Goal: Task Accomplishment & Management: Manage account settings

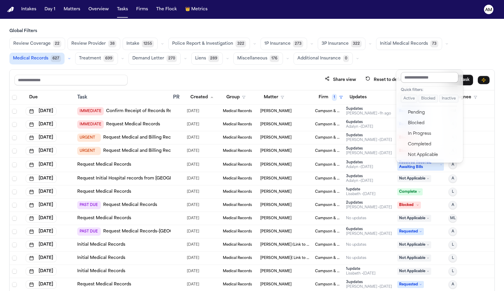
scroll to position [164, 0]
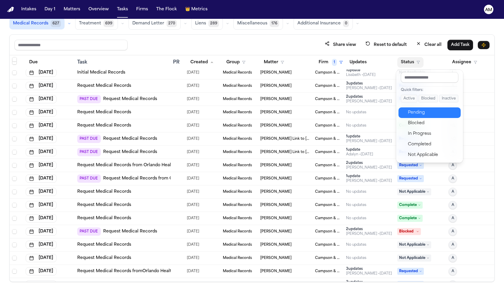
click at [415, 116] on button "Pending" at bounding box center [429, 112] width 62 height 11
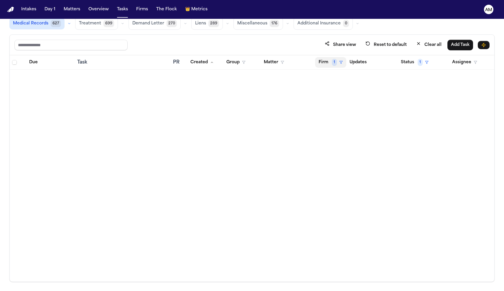
click at [337, 64] on button "Firm 1" at bounding box center [330, 62] width 31 height 11
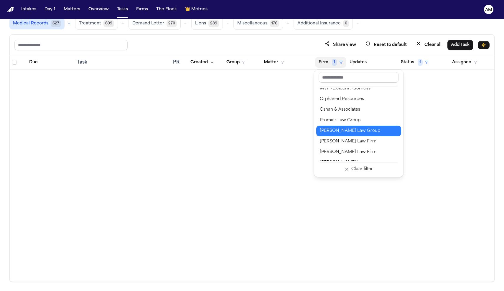
scroll to position [534, 0]
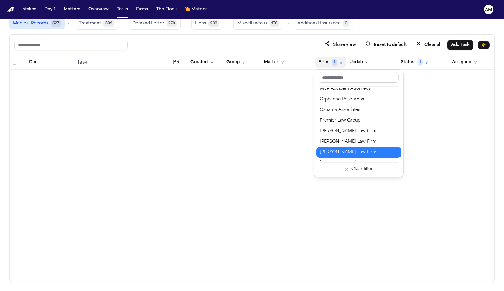
click at [330, 153] on div "[PERSON_NAME] Law Firm" at bounding box center [359, 152] width 78 height 7
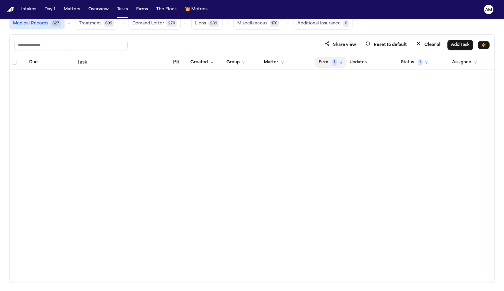
click at [337, 64] on button "Firm 1" at bounding box center [330, 62] width 31 height 11
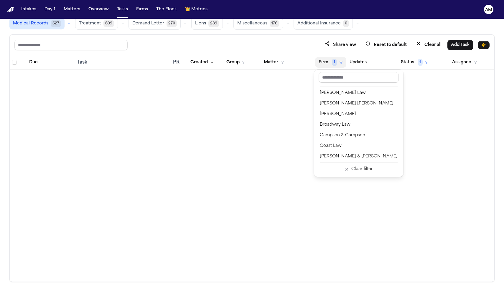
scroll to position [51, 0]
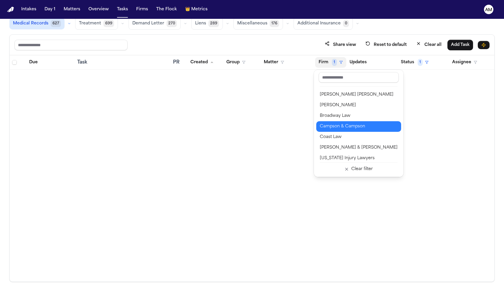
click at [339, 124] on div "Campson & Campson" at bounding box center [359, 126] width 78 height 7
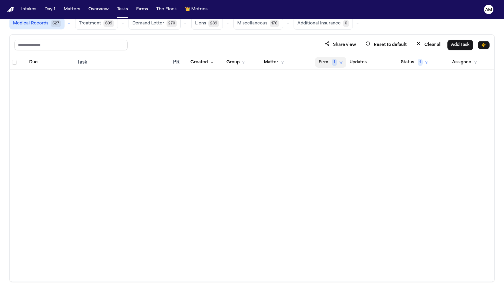
click at [340, 64] on icon "button" at bounding box center [341, 63] width 4 height 4
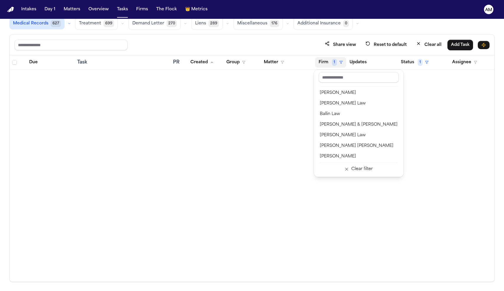
click at [420, 68] on table "Due Task PR Created Group Matter Firm 1 Updates Status 1 Assignee" at bounding box center [252, 62] width 484 height 14
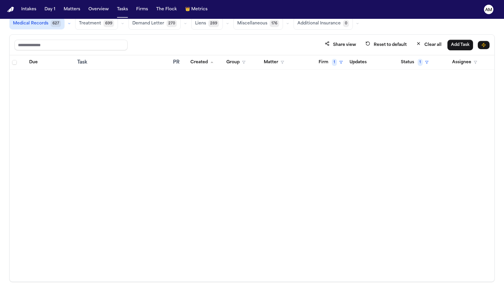
click at [420, 68] on th "Status 1" at bounding box center [420, 62] width 51 height 14
click at [422, 62] on span "1" at bounding box center [419, 62] width 5 height 7
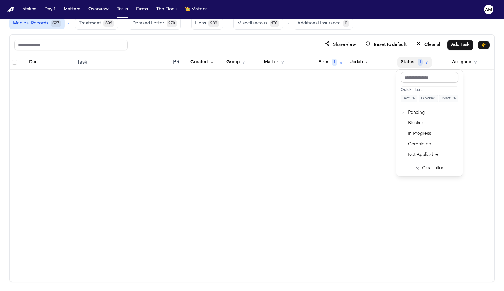
click at [327, 61] on table "Due Task PR Created Group Matter Firm 1 Updates Status 1 Assignee" at bounding box center [252, 62] width 484 height 14
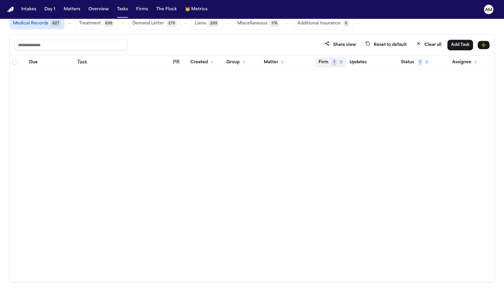
click at [334, 61] on span "1" at bounding box center [334, 62] width 5 height 7
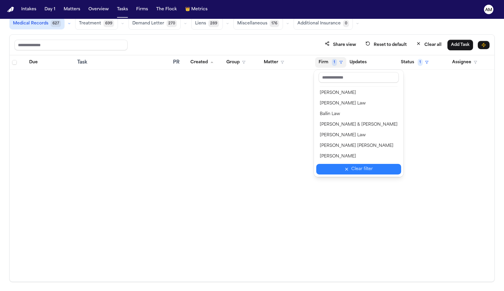
click at [367, 174] on button "Clear filter" at bounding box center [358, 169] width 85 height 11
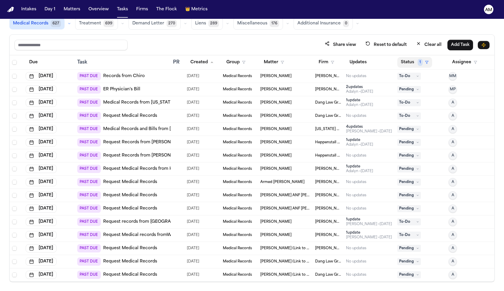
click at [411, 65] on button "Status 1" at bounding box center [414, 62] width 35 height 11
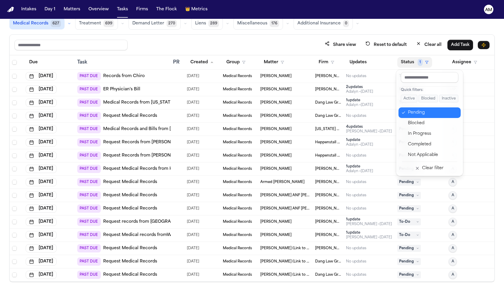
click at [415, 109] on button "Pending" at bounding box center [429, 112] width 62 height 11
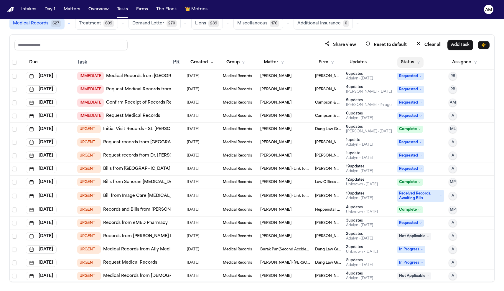
click at [415, 58] on button "Status" at bounding box center [410, 62] width 26 height 11
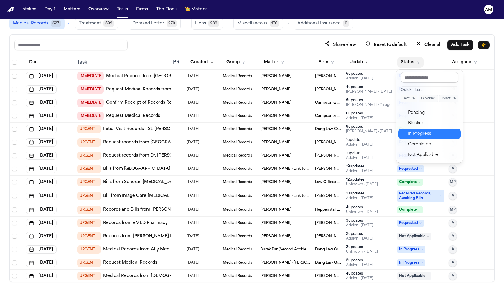
click at [420, 135] on div "In Progress" at bounding box center [432, 133] width 49 height 7
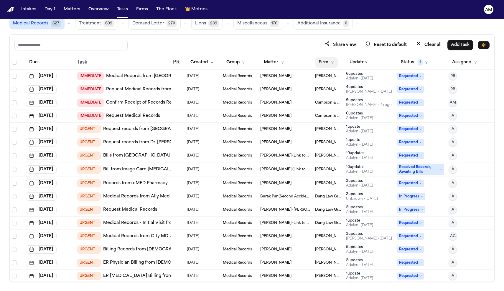
click at [328, 63] on button "Firm" at bounding box center [326, 62] width 23 height 11
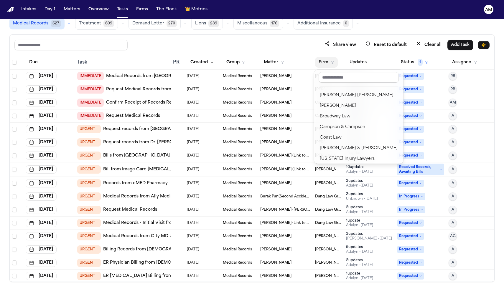
scroll to position [58, 0]
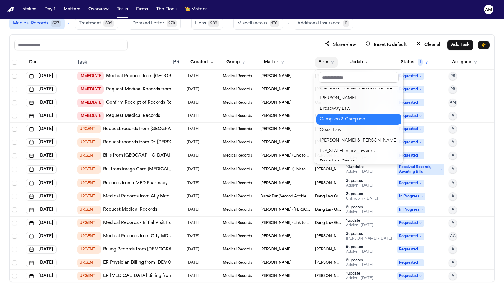
click at [338, 119] on div "Campson & Campson" at bounding box center [359, 119] width 78 height 7
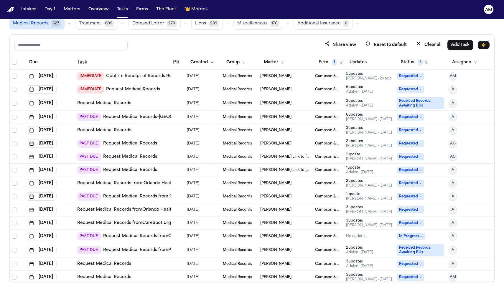
click at [139, 80] on td "IMMEDIATE Confirm Receipt of Records Request with Capital Health Regional Medic…" at bounding box center [123, 76] width 96 height 13
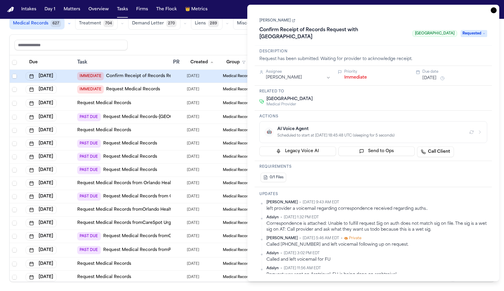
click at [184, 43] on div "Share view Reset to default Clear all Add Task" at bounding box center [251, 44] width 475 height 11
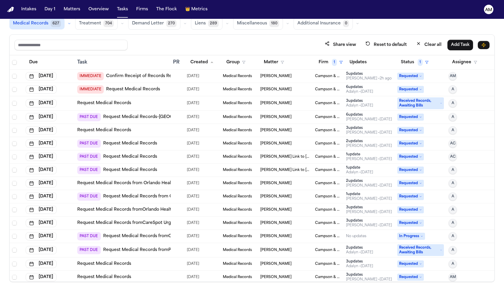
click at [130, 87] on link "Request Medical Records" at bounding box center [133, 90] width 54 height 6
click at [122, 106] on link "Request Medical Records" at bounding box center [104, 103] width 54 height 6
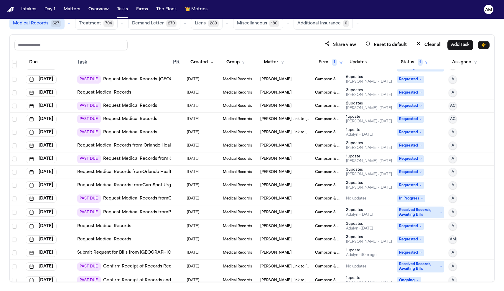
scroll to position [40, 0]
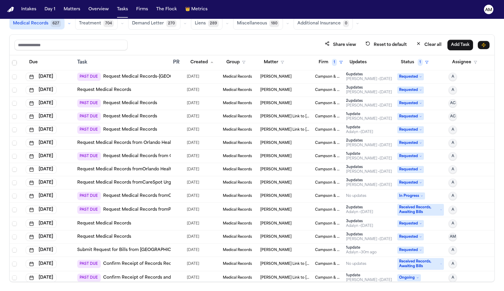
click at [136, 197] on link "Request Medical Records fromOrlando Health Jewett Orthopedic Institute" at bounding box center [192, 196] width 178 height 6
click at [362, 62] on button "Updates" at bounding box center [358, 62] width 24 height 11
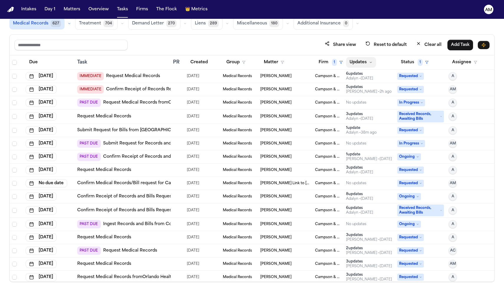
click at [364, 63] on button "Updates" at bounding box center [361, 62] width 30 height 11
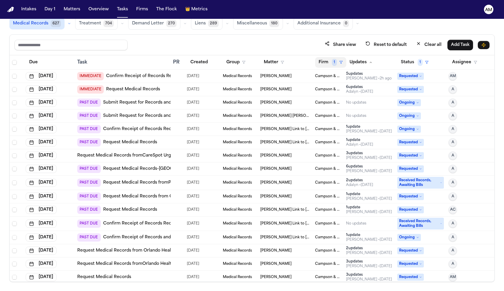
click at [333, 62] on span "1" at bounding box center [334, 62] width 5 height 7
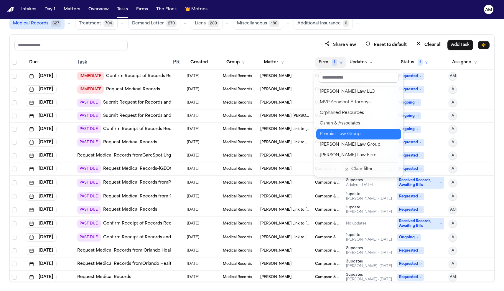
scroll to position [553, 0]
click at [327, 135] on div "[PERSON_NAME] Law Firm" at bounding box center [359, 133] width 78 height 7
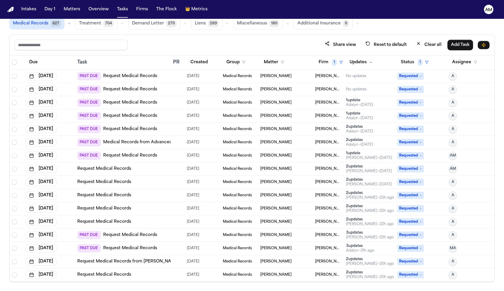
click at [302, 160] on td "Orvia Bowerman" at bounding box center [285, 155] width 55 height 13
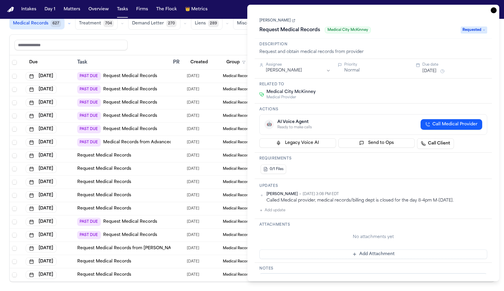
click at [180, 42] on div "Share view Reset to default Clear all Add Task" at bounding box center [251, 44] width 475 height 11
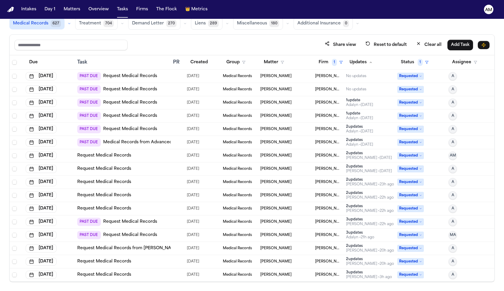
click at [144, 77] on link "Request Medical Records" at bounding box center [130, 76] width 54 height 6
click at [152, 143] on link "Medical Records from Advanced Urgent Care" at bounding box center [151, 143] width 96 height 6
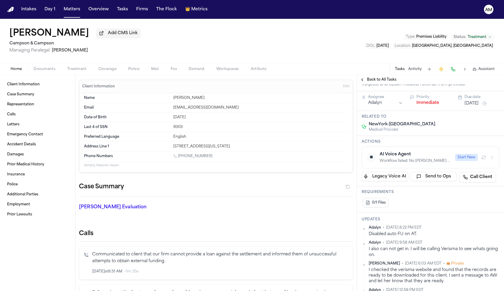
scroll to position [44, 0]
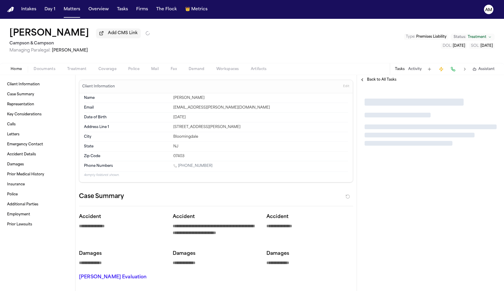
type textarea "*"
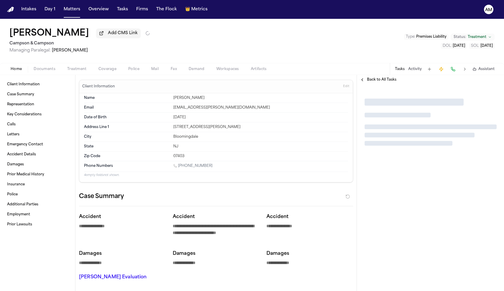
type textarea "*"
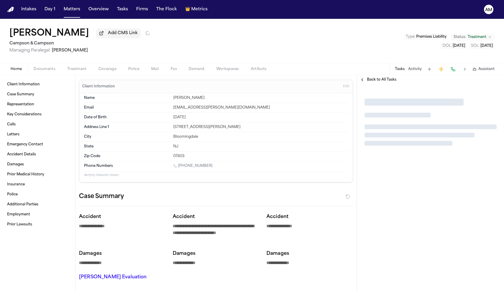
type textarea "*"
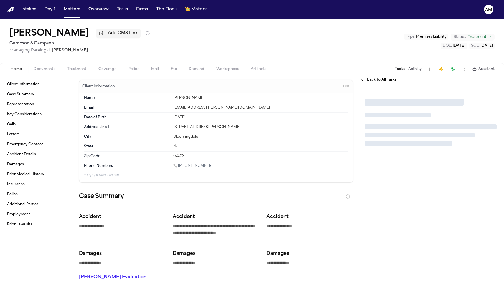
type textarea "*"
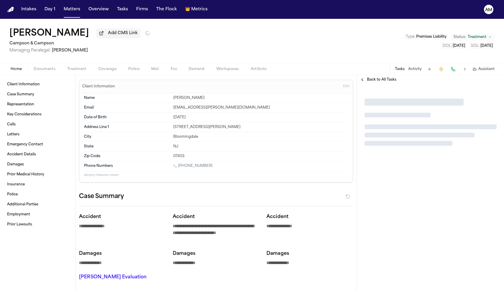
type textarea "*"
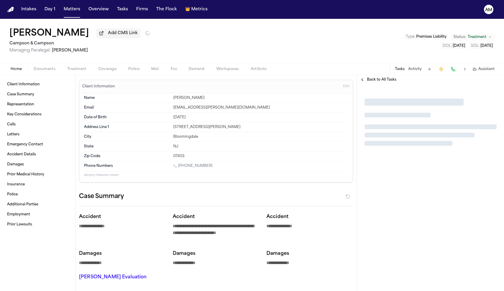
type textarea "*"
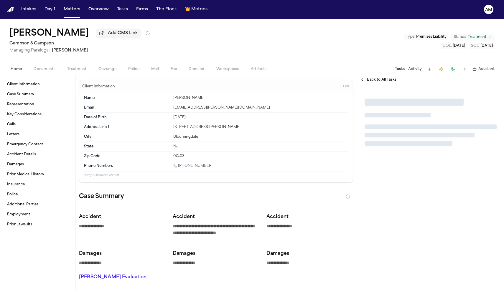
type textarea "*"
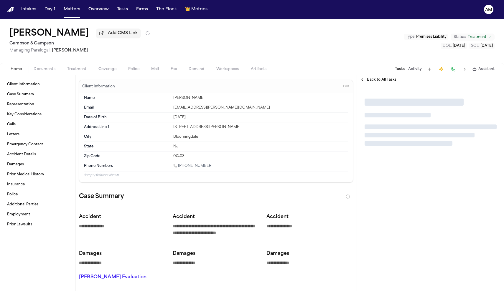
type textarea "*"
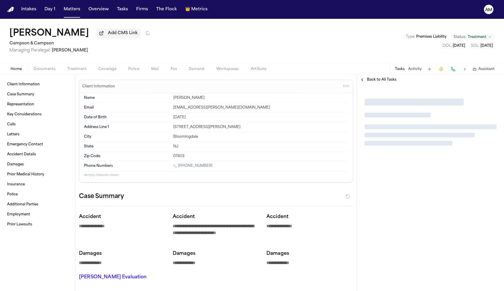
type textarea "*"
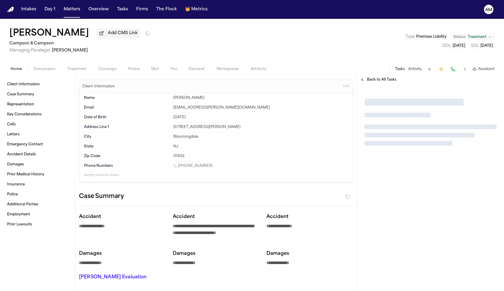
type textarea "*"
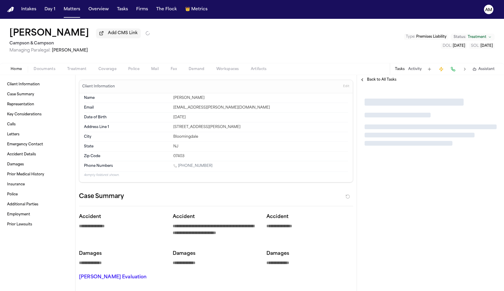
type textarea "*"
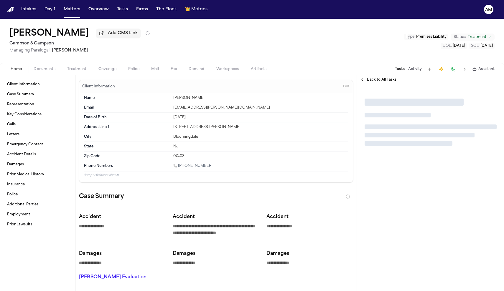
type textarea "*"
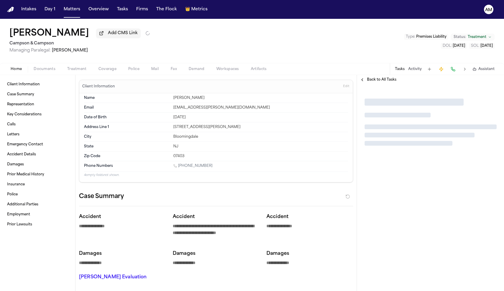
type textarea "*"
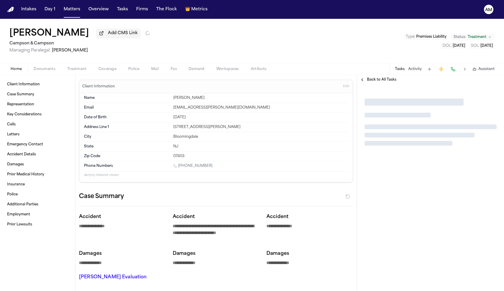
type textarea "*"
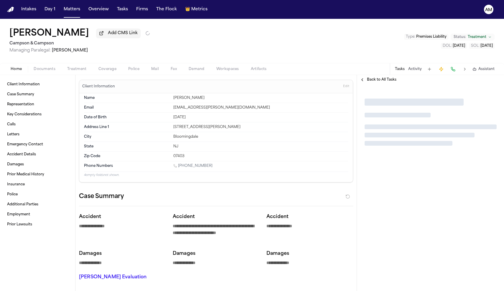
type textarea "*"
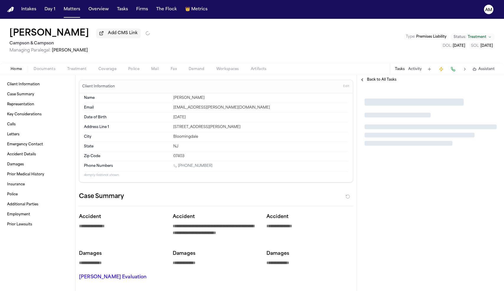
type textarea "*"
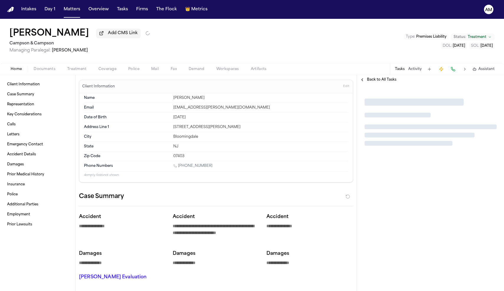
type textarea "*"
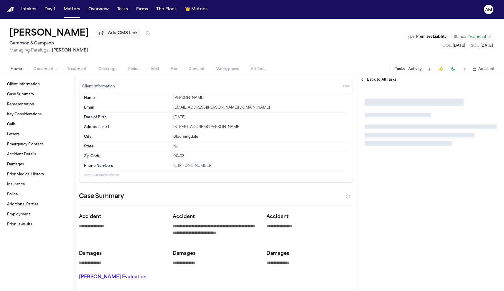
type textarea "*"
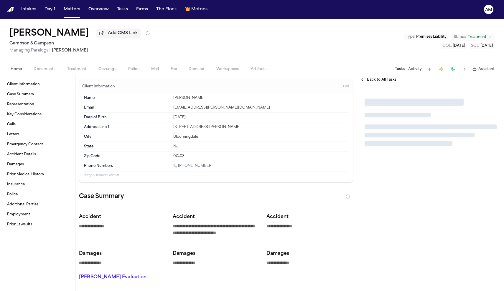
type textarea "*"
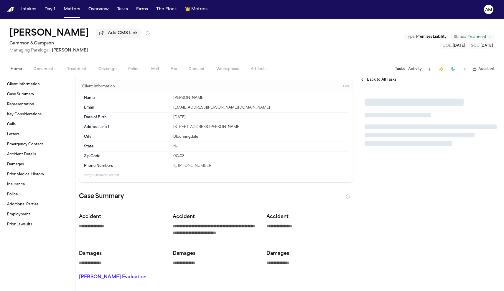
type textarea "*"
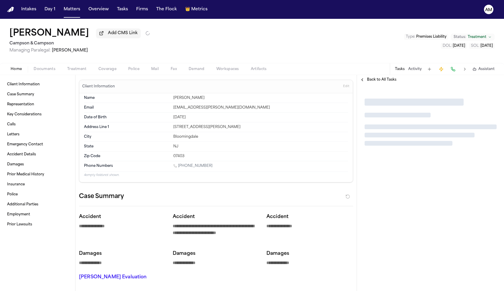
type textarea "*"
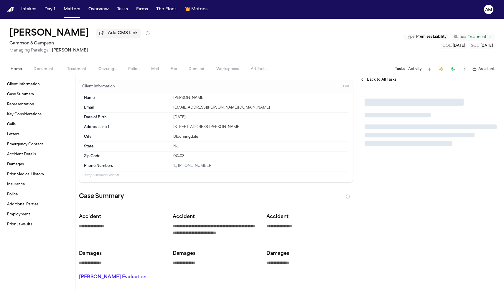
type textarea "*"
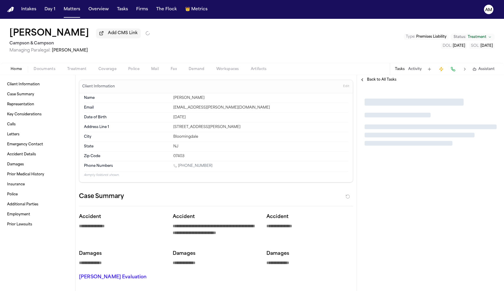
type textarea "*"
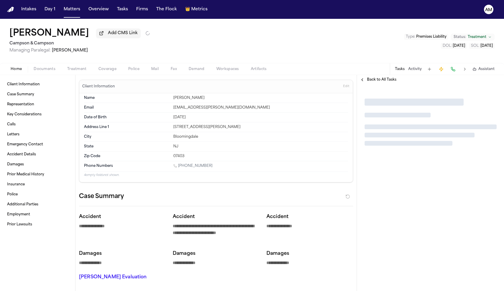
type textarea "*"
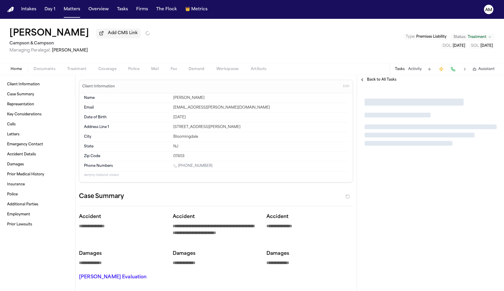
type textarea "*"
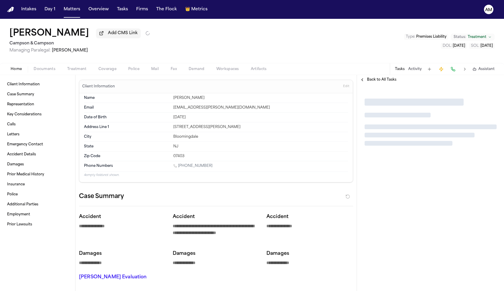
type textarea "*"
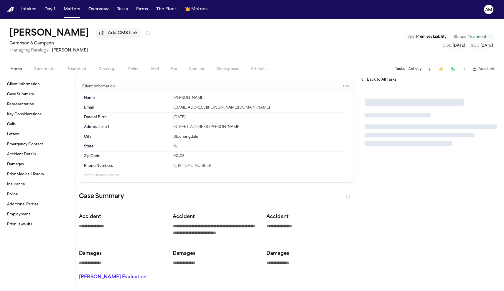
type textarea "*"
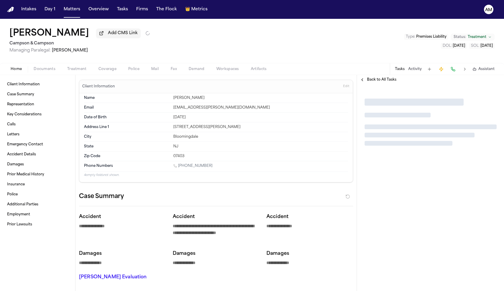
type textarea "*"
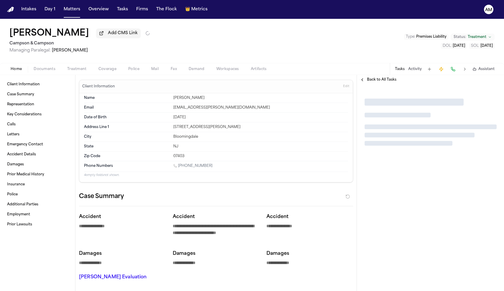
type textarea "*"
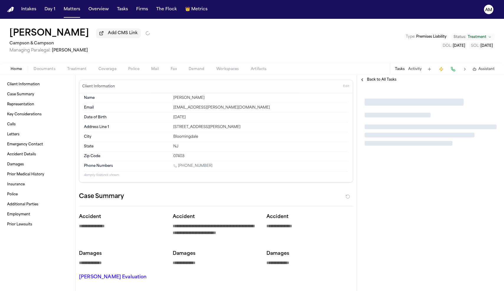
type textarea "*"
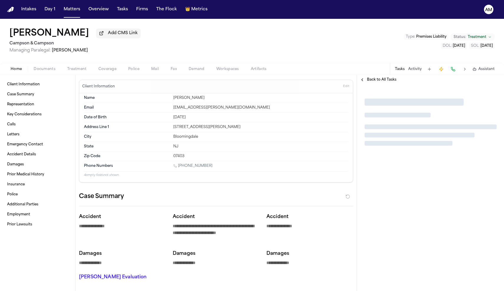
type textarea "*"
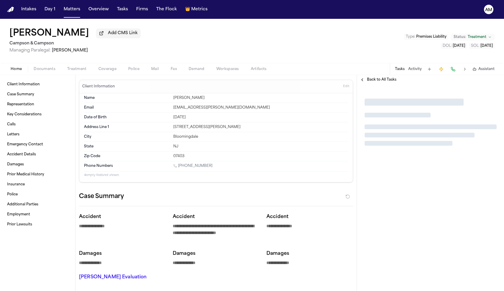
type textarea "*"
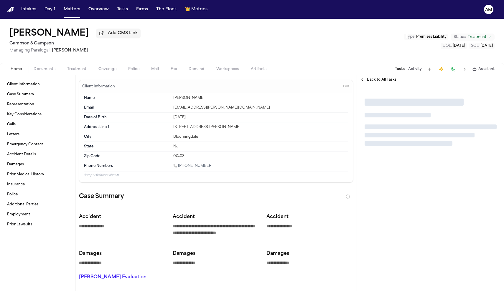
type textarea "*"
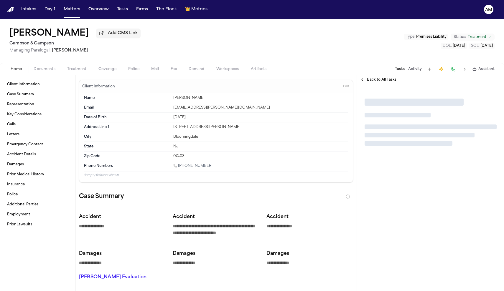
type textarea "*"
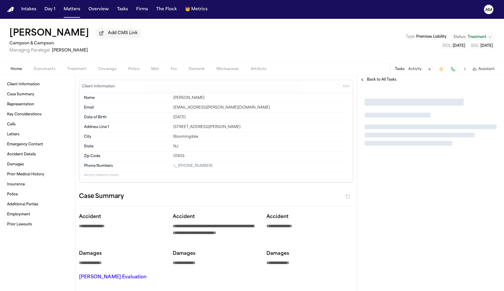
type textarea "*"
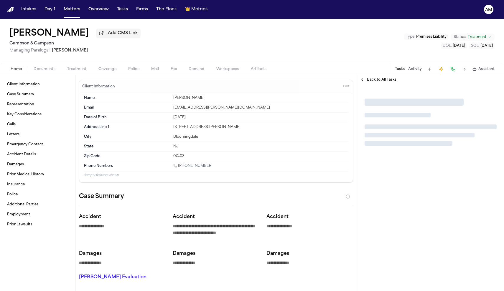
type textarea "*"
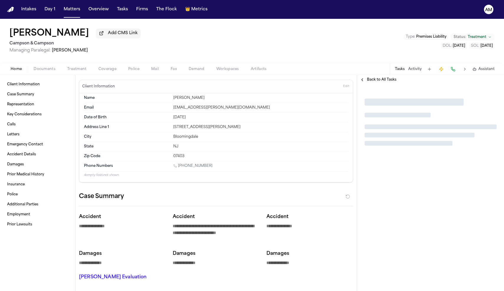
type textarea "*"
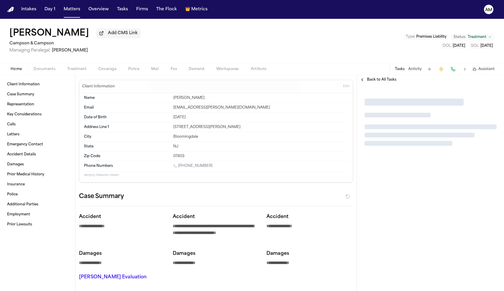
type textarea "*"
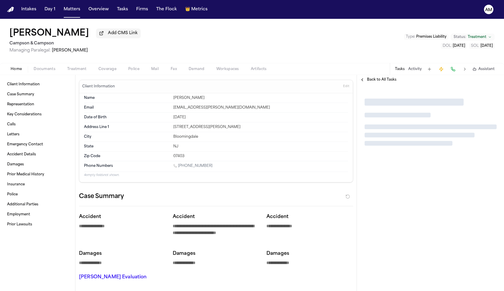
type textarea "*"
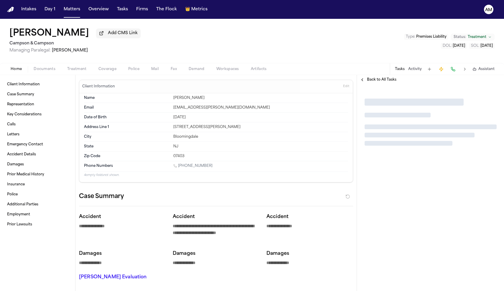
type textarea "*"
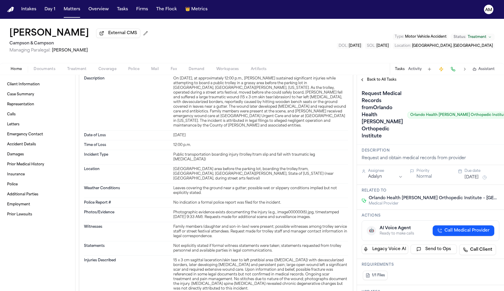
scroll to position [357, 0]
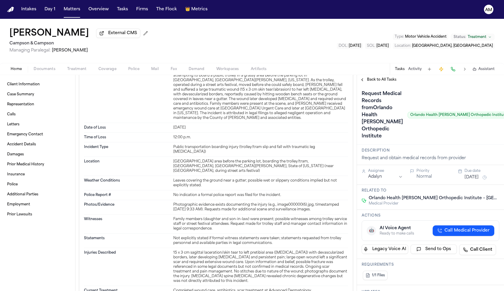
click at [54, 70] on span "Documents" at bounding box center [45, 69] width 22 height 5
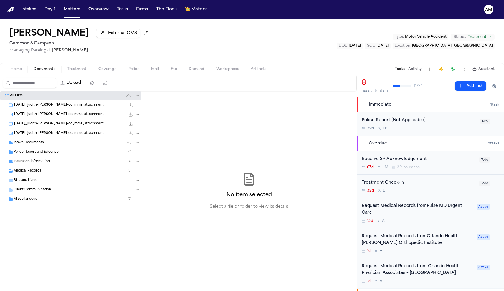
click at [43, 172] on div "Medical Records ( 5 )" at bounding box center [77, 170] width 126 height 5
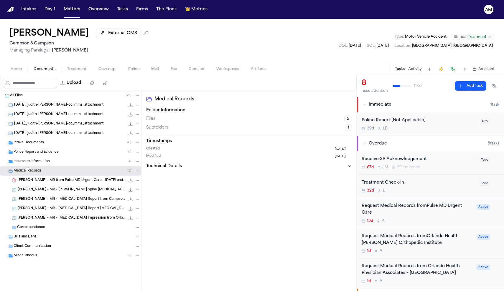
click at [44, 190] on span "J. Faivre - MR - Lumbar Spine MRI Report from Orlando Health - 1.22.25" at bounding box center [71, 190] width 107 height 5
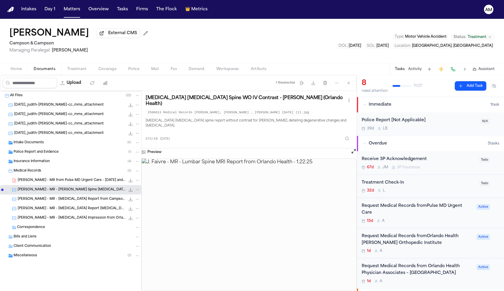
click at [185, 243] on img at bounding box center [249, 225] width 214 height 132
click at [70, 202] on span "J. Faivre - MR - MRI Report from Campson - 1.22.25" at bounding box center [71, 199] width 107 height 5
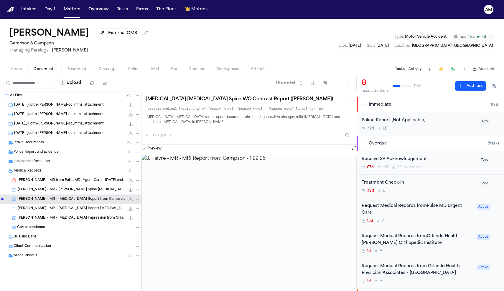
click at [67, 216] on div "M. Faivre - MR - MRI Impression from Orlando Health - 1.22.25 227.4 KB • JPG" at bounding box center [79, 218] width 122 height 6
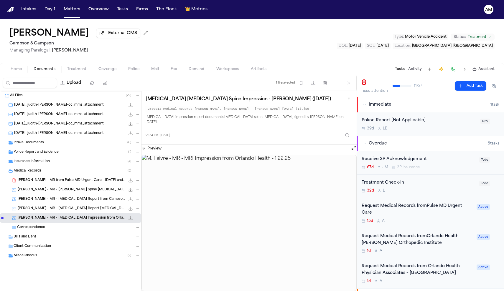
click at [71, 206] on div "J. Faivre - MR - MRI Report Lumbar Spine from Campson - 1.22.25 772.9 KB • JPG" at bounding box center [70, 208] width 141 height 9
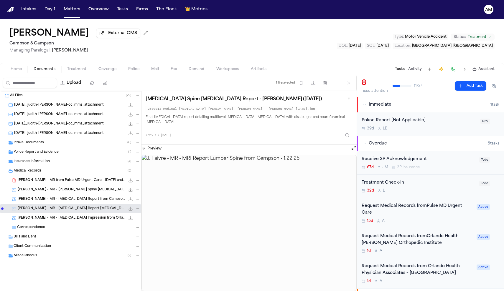
click at [75, 183] on div "J. Faivre - MR from Pulse MD Urgent Care - 11.9.24 and 12.3.24 220.0 KB • PDF" at bounding box center [79, 181] width 122 height 6
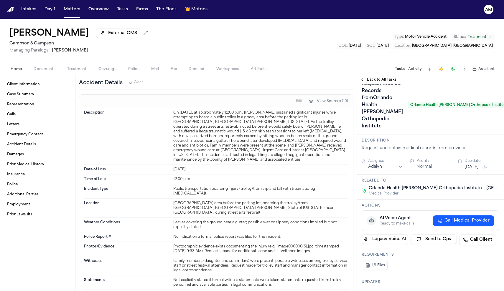
scroll to position [405, 0]
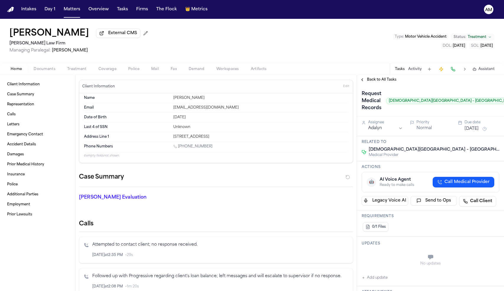
click at [463, 185] on span "Call Medical Provider" at bounding box center [466, 182] width 45 height 6
click at [491, 184] on icon "button" at bounding box center [491, 183] width 5 height 5
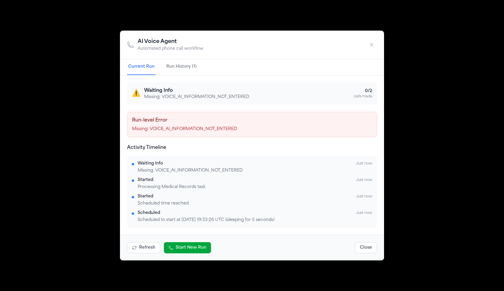
click at [372, 47] on icon "button" at bounding box center [371, 45] width 6 height 6
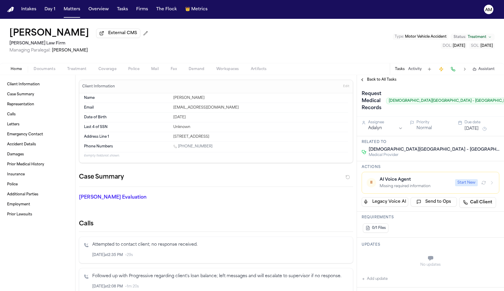
click at [75, 72] on span "Treatment" at bounding box center [76, 69] width 19 height 5
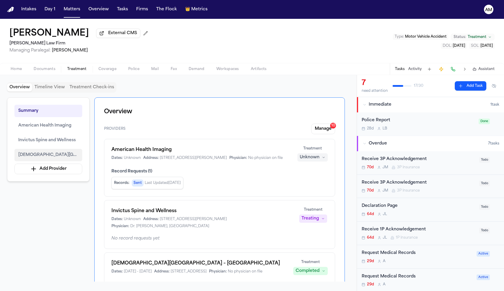
click at [62, 158] on span "Baptist Neighborhood Hospital – Zarzamora" at bounding box center [48, 155] width 60 height 7
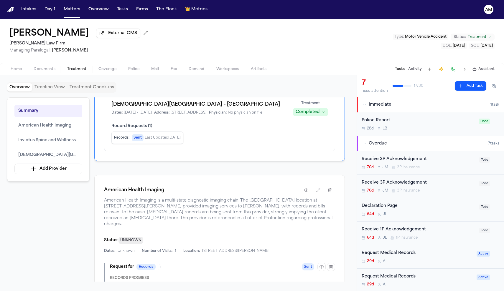
scroll to position [46, 0]
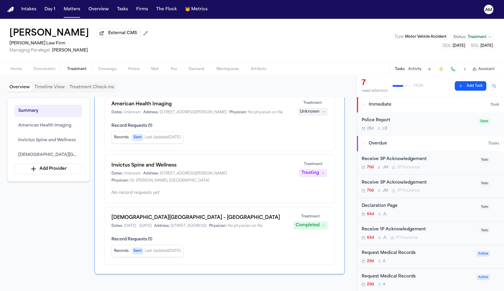
click at [10, 76] on div "Overview Timeline View Treatment Check-ins Summary American Health Imaging Invi…" at bounding box center [178, 183] width 356 height 216
click at [17, 67] on button "Home" at bounding box center [16, 69] width 23 height 7
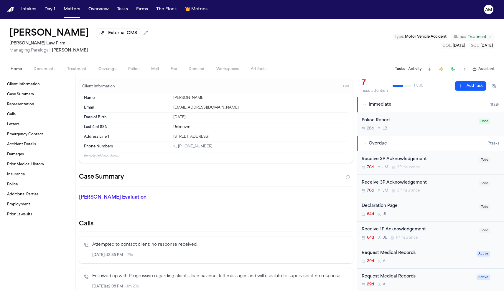
click at [386, 251] on div "Request Medical Records" at bounding box center [416, 253] width 111 height 7
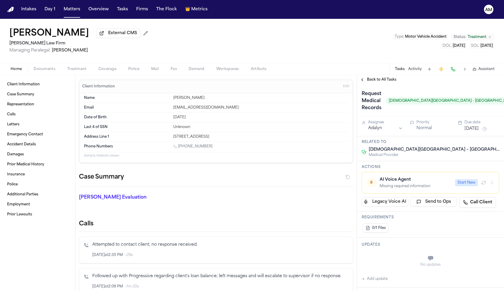
click at [428, 189] on div "Missing required information" at bounding box center [415, 186] width 72 height 5
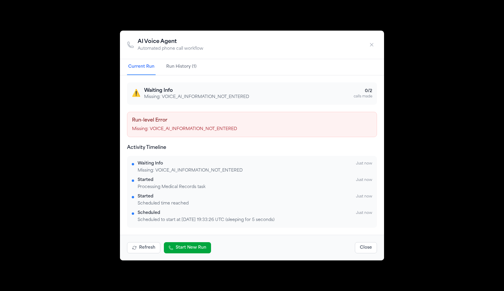
click at [440, 183] on div "AI Voice Agent Automated phone call workflow Current Run Run History (1) ⚠️ Wai…" at bounding box center [252, 145] width 504 height 291
click at [371, 44] on icon "button" at bounding box center [371, 45] width 6 height 6
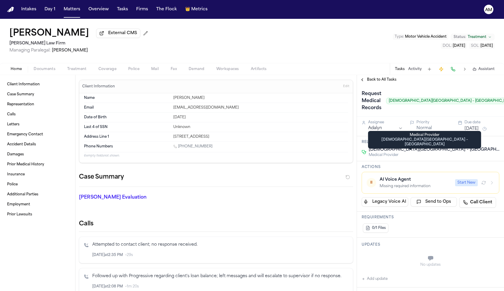
click at [424, 150] on span "Baptist Neighborhood Hospital – Zarzamora" at bounding box center [433, 150] width 130 height 6
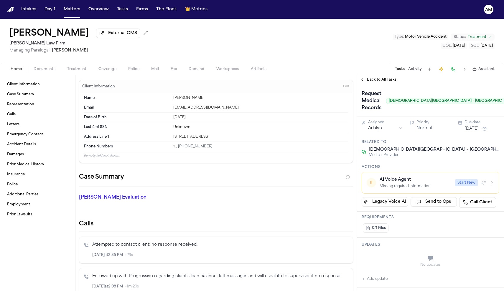
click at [79, 73] on span "button" at bounding box center [77, 72] width 27 height 1
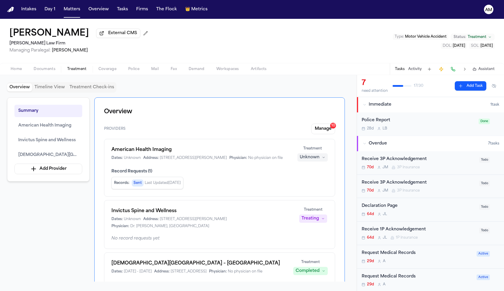
click at [49, 72] on span "Documents" at bounding box center [45, 69] width 22 height 5
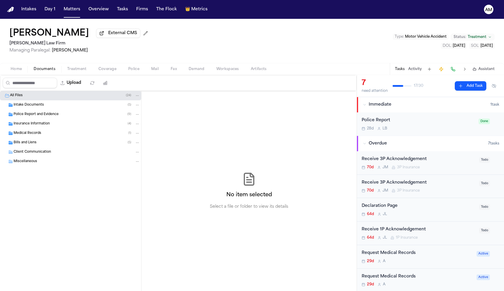
click at [34, 137] on div "Medical Records ( 1 )" at bounding box center [70, 133] width 141 height 9
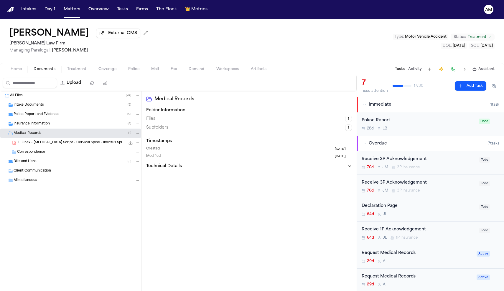
click at [37, 145] on span "E. Finex - MRI Script - Cervical Spine - Invictus Spine & Wellness - Undated" at bounding box center [71, 142] width 107 height 5
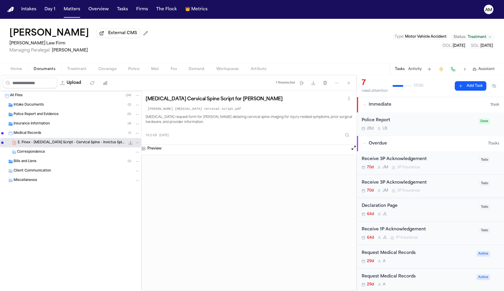
click at [46, 151] on div "Correspondence" at bounding box center [78, 152] width 123 height 5
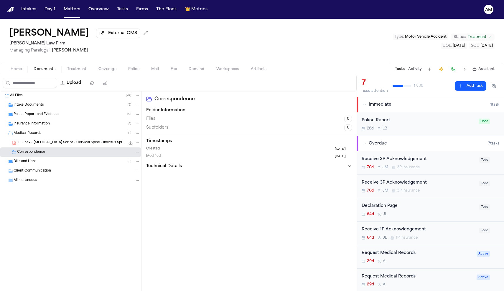
click at [44, 164] on div "Bills and Liens ( 5 )" at bounding box center [77, 161] width 126 height 5
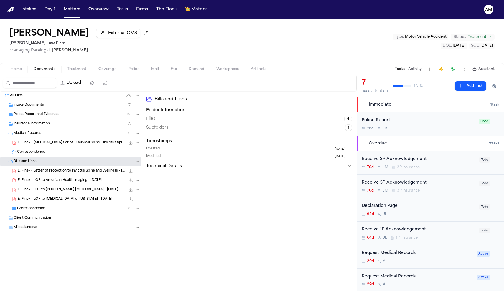
click at [72, 174] on span "E. Finex - Letter of Protection to Invictus Spine and Wellness - 7.22.25" at bounding box center [71, 171] width 107 height 5
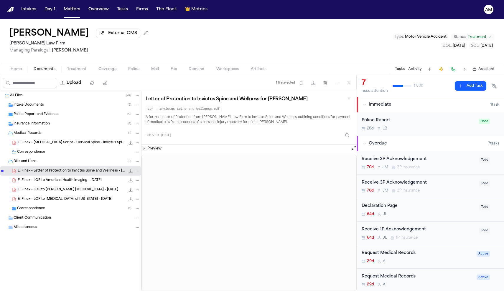
click at [53, 208] on div "Correspondence ( 1 )" at bounding box center [78, 208] width 123 height 5
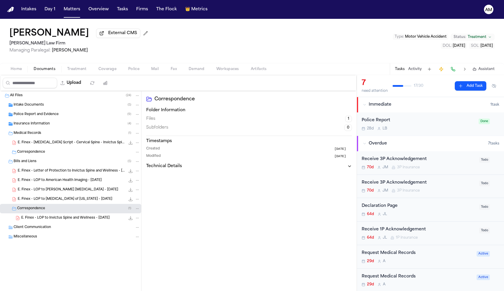
click at [55, 107] on div "Intake Documents ( 5 )" at bounding box center [77, 104] width 126 height 5
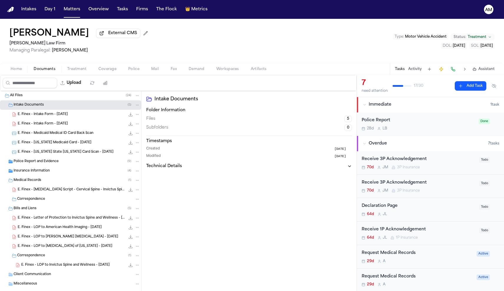
click at [76, 115] on div "E. Finex - Intake Form - 7.21.25 21.9 KB • PDF" at bounding box center [79, 115] width 122 height 6
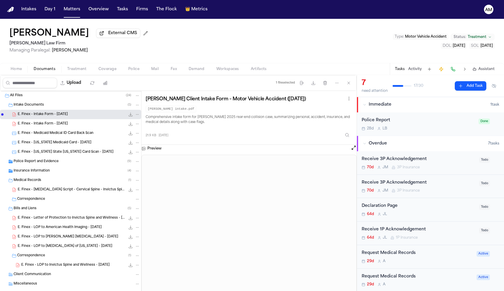
click at [64, 164] on div "Police Report and Evidence ( 9 )" at bounding box center [77, 161] width 126 height 5
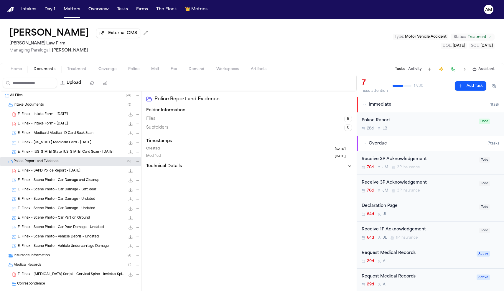
click at [68, 183] on span "E. Finex - Scene Photo - Car Damage and Cleanup" at bounding box center [59, 180] width 82 height 5
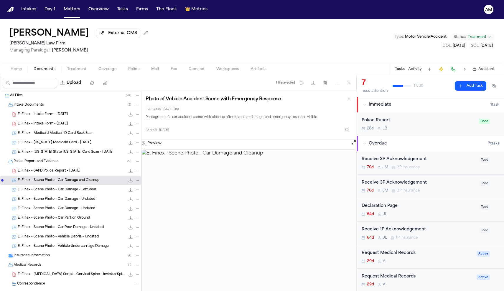
click at [67, 194] on div "E. Finex - Scene Photo - Car Damage - Left Rear 21.3 KB • JPG" at bounding box center [70, 189] width 141 height 9
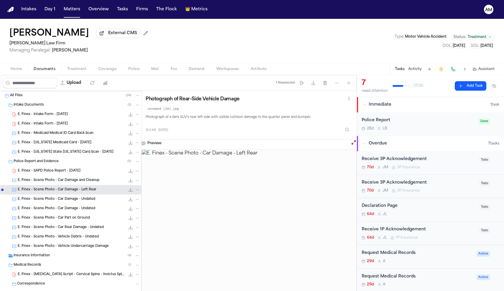
click at [64, 218] on span "E. Finex - Scene Photo - Car Part on Ground" at bounding box center [54, 218] width 72 height 5
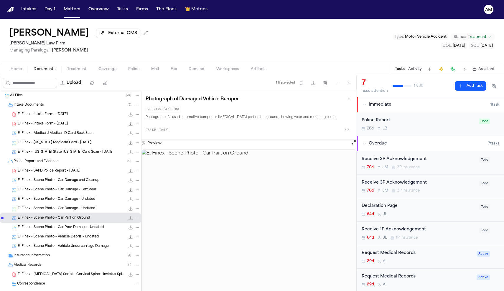
click at [57, 173] on span "E. Finex - SAPD Police Report - 7.18.25" at bounding box center [49, 171] width 63 height 5
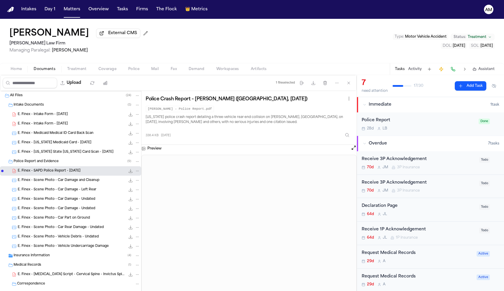
click at [19, 69] on span "Home" at bounding box center [16, 69] width 11 height 5
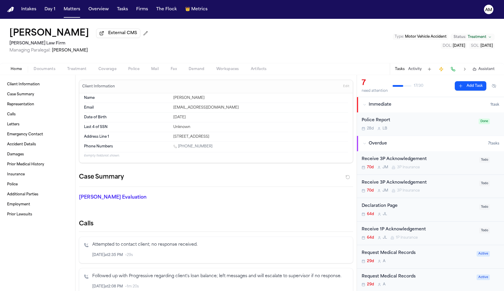
scroll to position [19, 0]
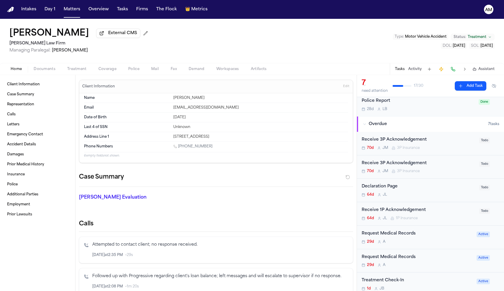
click at [444, 233] on div "Request Medical Records" at bounding box center [416, 234] width 111 height 7
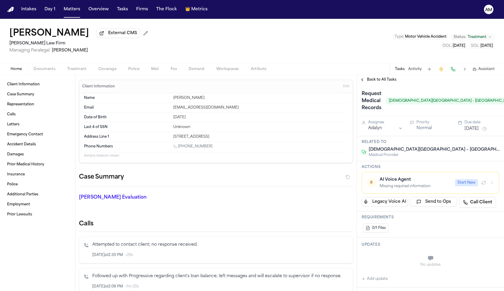
click at [73, 71] on span "Treatment" at bounding box center [76, 69] width 19 height 5
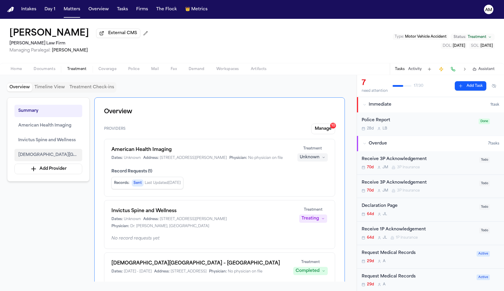
click at [43, 156] on span "Baptist Neighborhood Hospital – Zarzamora" at bounding box center [48, 155] width 60 height 7
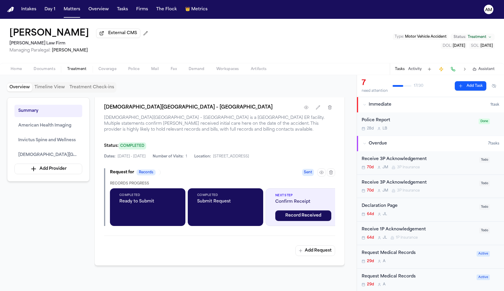
scroll to position [575, 0]
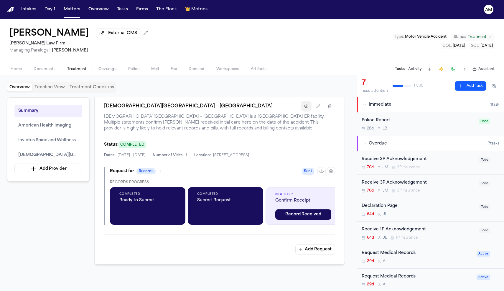
click at [309, 111] on button "button" at bounding box center [306, 106] width 11 height 11
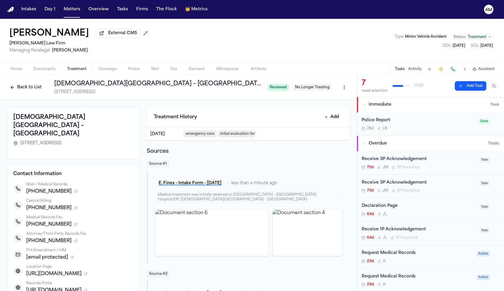
click at [418, 257] on div "Request Medical Records 29d A" at bounding box center [416, 257] width 111 height 14
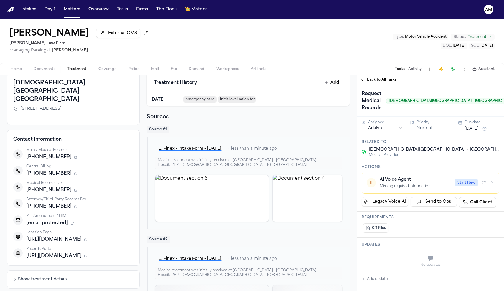
scroll to position [35, 0]
click at [87, 255] on icon "button" at bounding box center [86, 256] width 2 height 2
click at [47, 258] on div "Contact Information Main / Medical Records +12105722955 Central Billing +187751…" at bounding box center [73, 200] width 133 height 142
click at [47, 260] on span "Patient Info" at bounding box center [42, 262] width 20 height 5
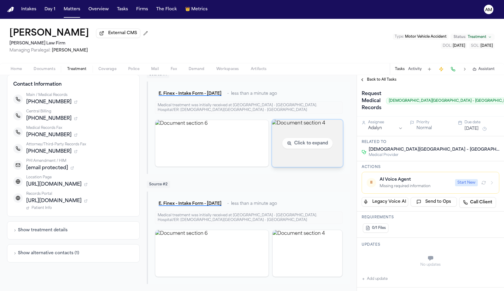
scroll to position [91, 0]
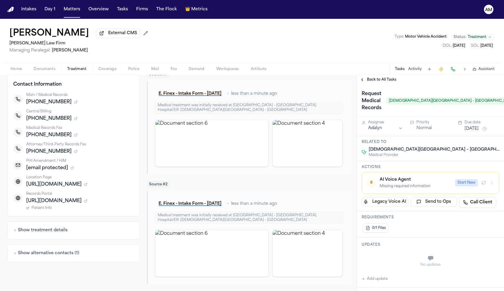
click at [382, 278] on button "Add update" at bounding box center [374, 279] width 26 height 7
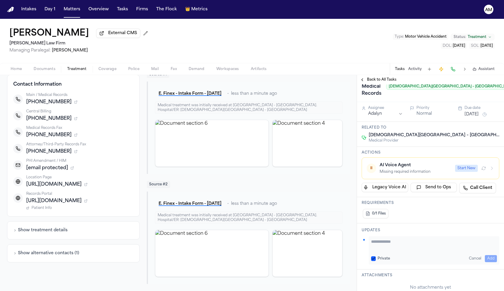
scroll to position [16, 0]
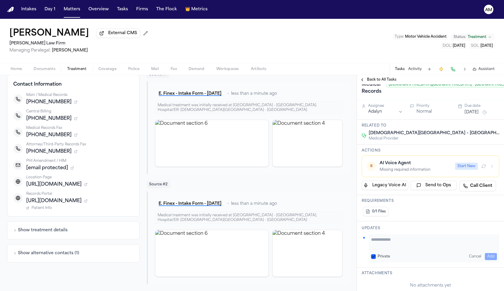
click at [375, 260] on div "Private Cancel Add" at bounding box center [434, 256] width 126 height 7
click at [375, 256] on button "Private" at bounding box center [373, 256] width 5 height 5
click at [386, 241] on textarea "Add your update" at bounding box center [434, 243] width 126 height 12
type textarea "**********"
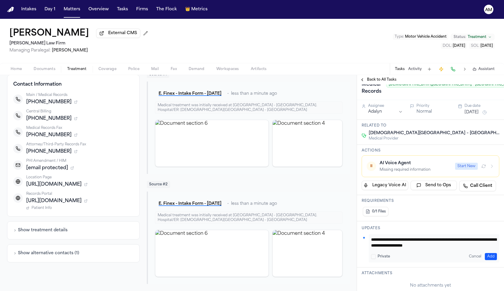
click at [491, 258] on button "Add" at bounding box center [490, 256] width 12 height 7
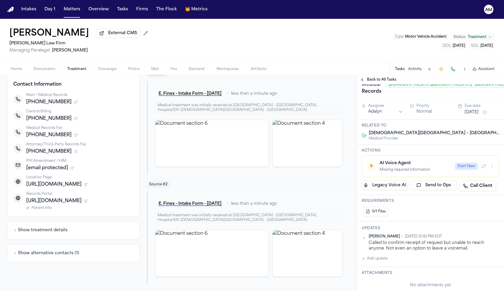
click at [471, 115] on button "Sep 1, 2025" at bounding box center [471, 113] width 14 height 6
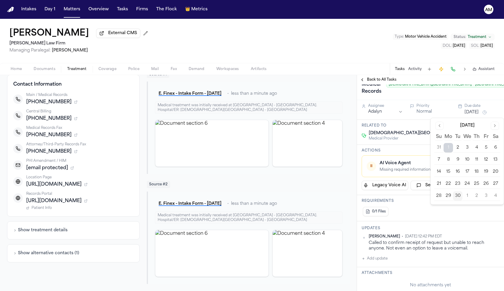
click at [469, 195] on button "1" at bounding box center [466, 195] width 9 height 9
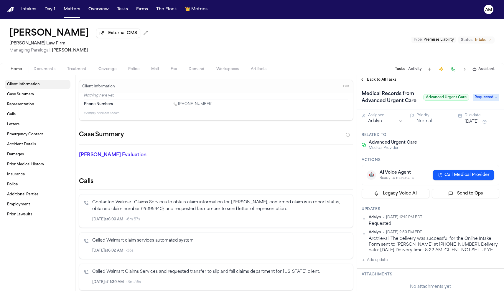
click at [47, 89] on link "Client Information" at bounding box center [38, 84] width 66 height 9
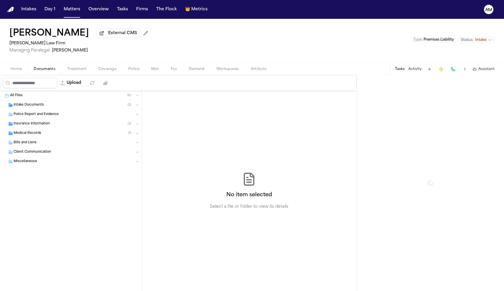
click at [51, 69] on span "Documents" at bounding box center [45, 69] width 22 height 5
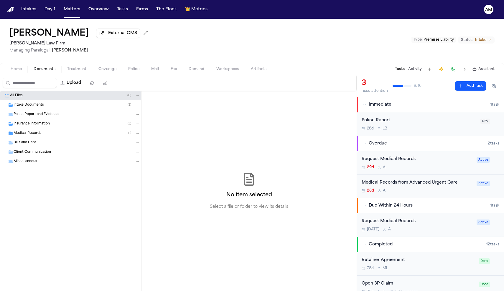
click at [23, 107] on span "Intake Documents" at bounding box center [29, 105] width 30 height 5
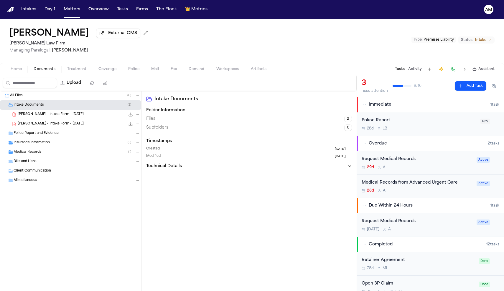
click at [53, 116] on span "S. Perez - Intake Form - 7.15.25" at bounding box center [51, 114] width 66 height 5
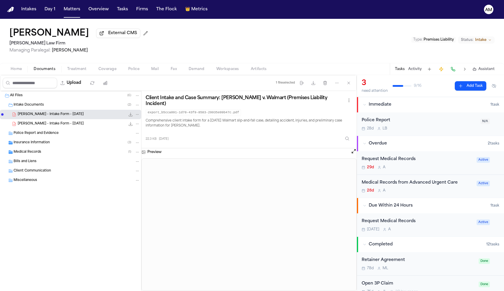
click at [17, 75] on div "Home Documents Treatment Coverage Police Mail Fax Demand Workspaces Artifacts T…" at bounding box center [252, 69] width 504 height 12
click at [16, 71] on span "Home" at bounding box center [16, 69] width 11 height 5
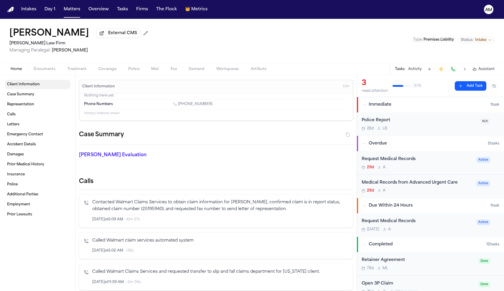
click at [45, 88] on link "Client Information" at bounding box center [38, 84] width 66 height 9
click at [342, 88] on button "Edit" at bounding box center [346, 86] width 10 height 9
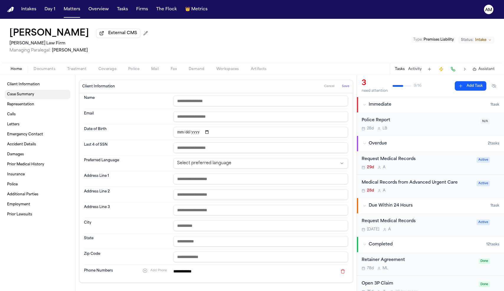
click at [28, 95] on span "Case Summary" at bounding box center [20, 94] width 27 height 5
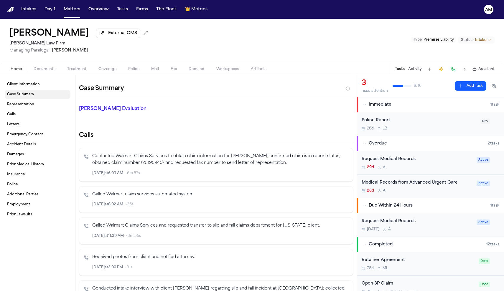
scroll to position [210, 0]
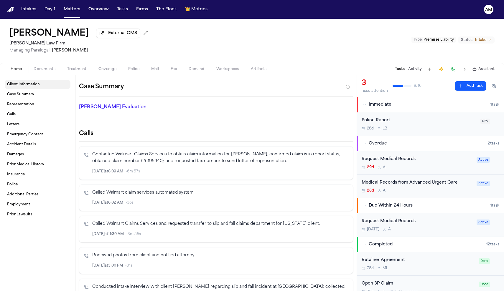
click at [42, 89] on link "Client Information" at bounding box center [38, 84] width 66 height 9
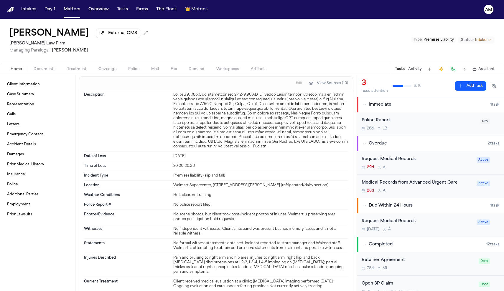
scroll to position [722, 0]
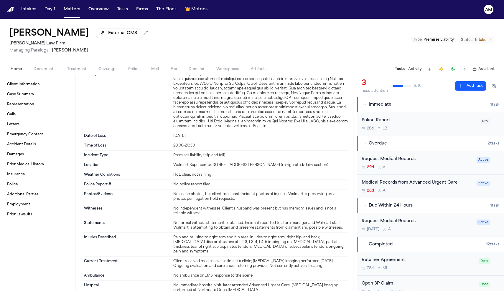
click at [49, 73] on span "button" at bounding box center [44, 72] width 29 height 1
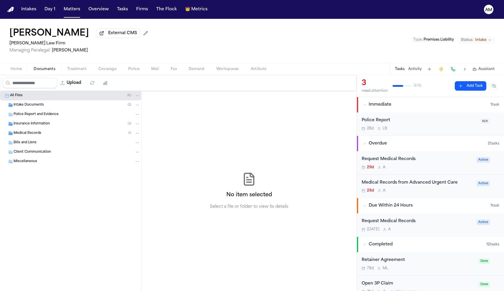
click at [37, 110] on div "Intake Documents ( 2 )" at bounding box center [70, 104] width 141 height 9
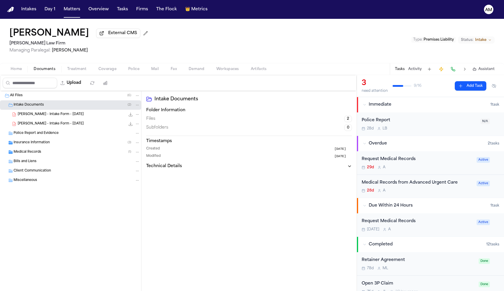
click at [43, 115] on span "S. Perez - Intake Form - 7.15.25" at bounding box center [51, 114] width 66 height 5
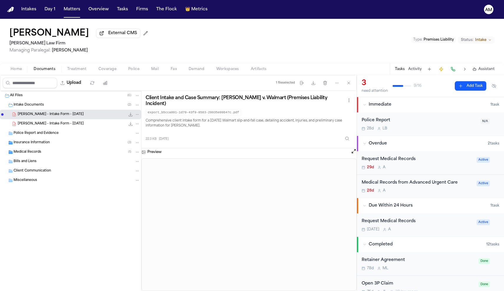
click at [11, 75] on div "Home Documents Treatment Coverage Police Mail Fax Demand Workspaces Artifacts T…" at bounding box center [252, 69] width 504 height 12
click at [18, 67] on span "Home" at bounding box center [16, 69] width 11 height 5
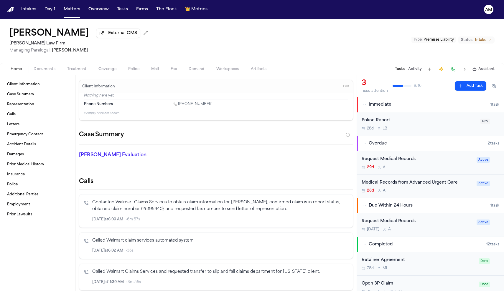
click at [349, 89] on button "Edit" at bounding box center [346, 86] width 10 height 9
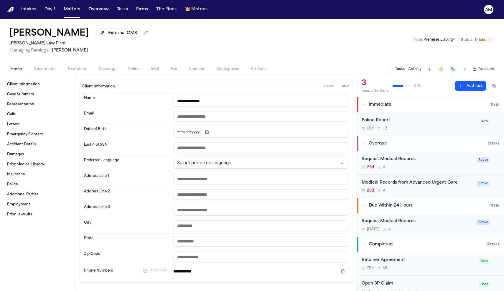
type input "**********"
click at [208, 147] on input "text" at bounding box center [260, 148] width 175 height 11
type input "****"
click at [348, 89] on span "Save" at bounding box center [345, 87] width 7 height 4
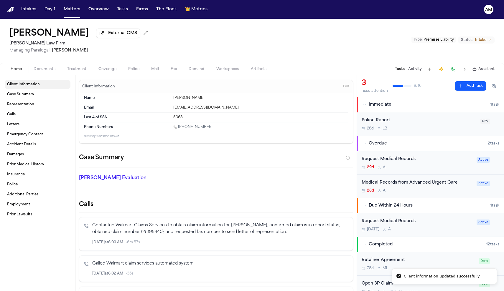
click at [13, 85] on span "Client Information" at bounding box center [23, 84] width 33 height 5
click at [397, 169] on div "29d A" at bounding box center [416, 167] width 111 height 5
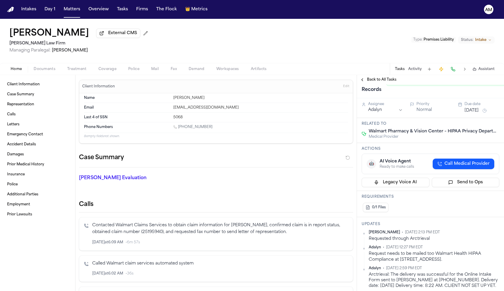
scroll to position [19, 0]
click at [359, 82] on button "Back to All Tasks" at bounding box center [378, 79] width 42 height 5
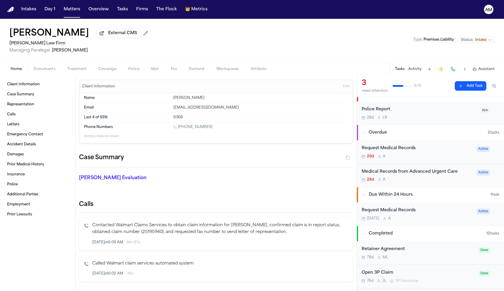
scroll to position [13, 0]
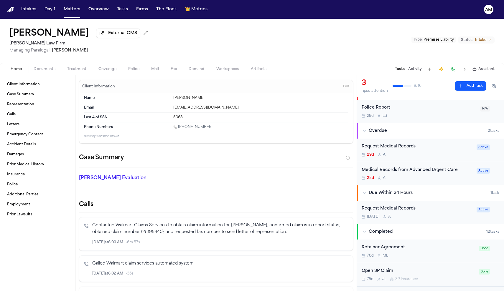
click at [412, 146] on div "Request Medical Records" at bounding box center [416, 146] width 111 height 7
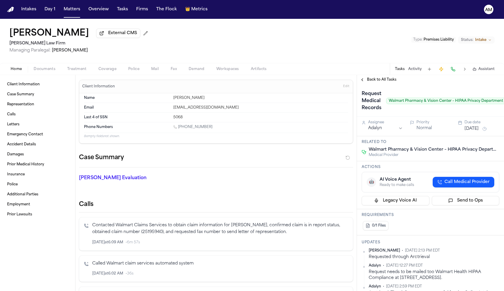
click at [374, 82] on span "Back to All Tasks" at bounding box center [381, 79] width 29 height 5
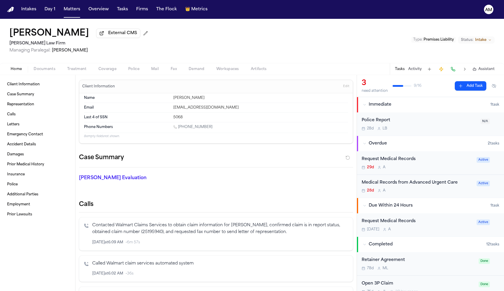
click at [400, 223] on div "Request Medical Records" at bounding box center [416, 221] width 111 height 7
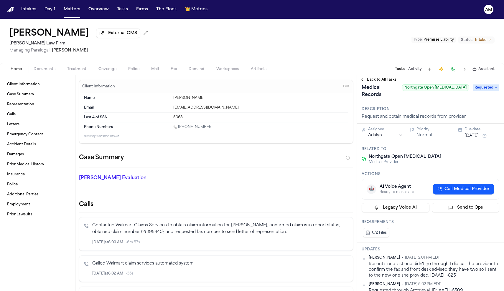
scroll to position [14, 0]
click at [451, 186] on span "Call Medical Provider" at bounding box center [466, 189] width 45 height 6
click at [372, 82] on span "Back to All Tasks" at bounding box center [381, 79] width 29 height 5
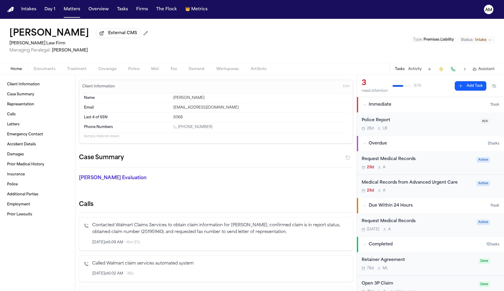
scroll to position [26, 0]
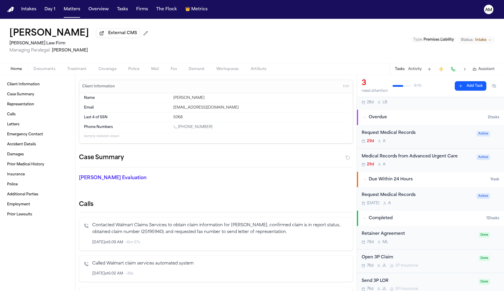
click at [428, 198] on div "Request Medical Records" at bounding box center [416, 195] width 111 height 7
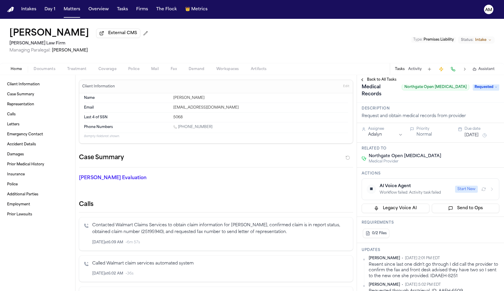
scroll to position [16, 0]
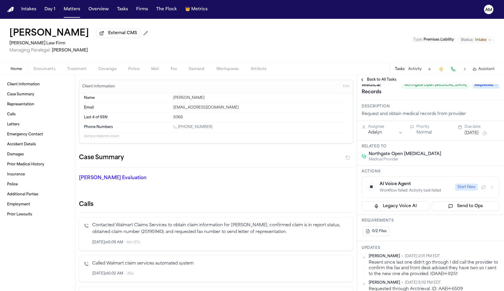
click at [432, 188] on div "Workflow failed: Activity task failed" at bounding box center [415, 190] width 72 height 5
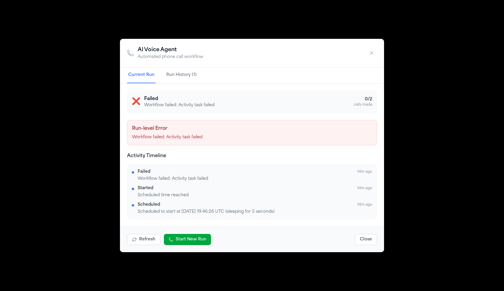
scroll to position [0, 0]
click at [187, 74] on button "Run History (1)" at bounding box center [181, 75] width 33 height 16
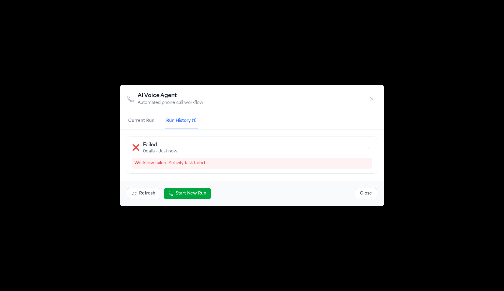
click at [367, 98] on button "button" at bounding box center [371, 99] width 11 height 11
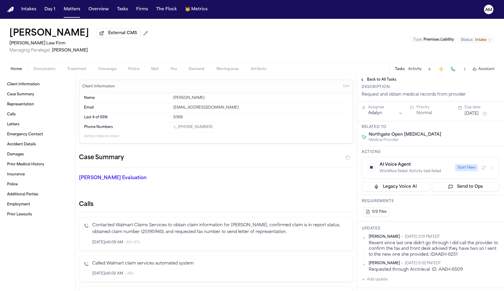
scroll to position [39, 0]
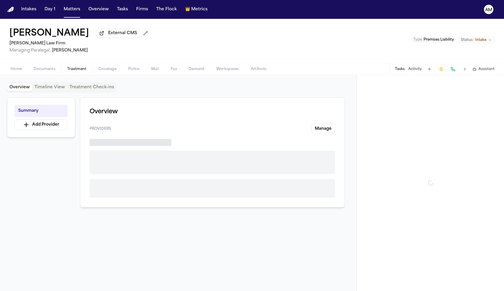
click at [76, 71] on span "Treatment" at bounding box center [76, 69] width 19 height 5
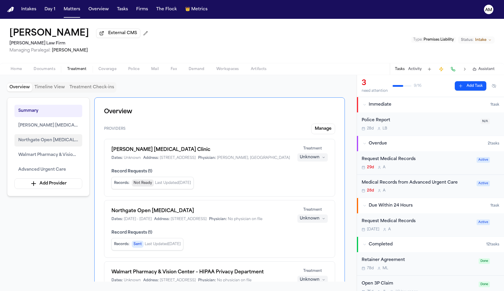
click at [48, 143] on span "Northgate Open MRI" at bounding box center [48, 140] width 60 height 7
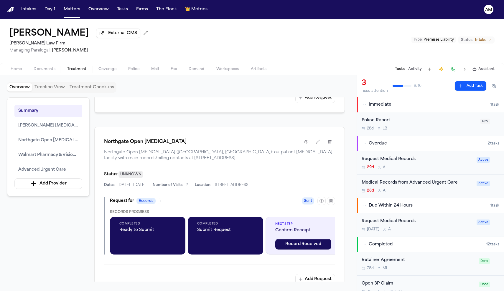
scroll to position [461, 0]
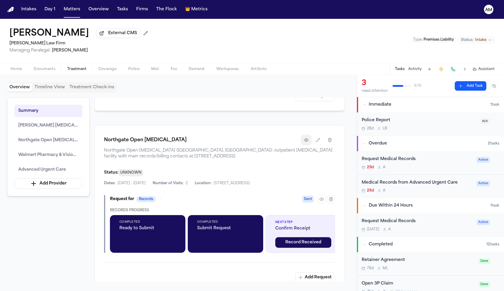
click at [307, 143] on icon "button" at bounding box center [306, 140] width 5 height 5
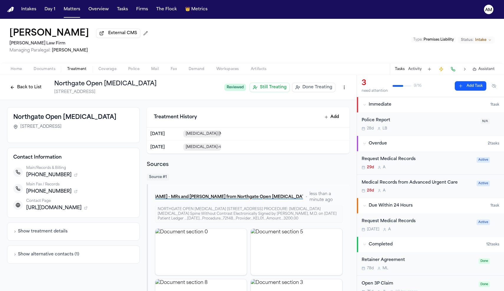
click at [406, 167] on div "29d A" at bounding box center [416, 167] width 111 height 5
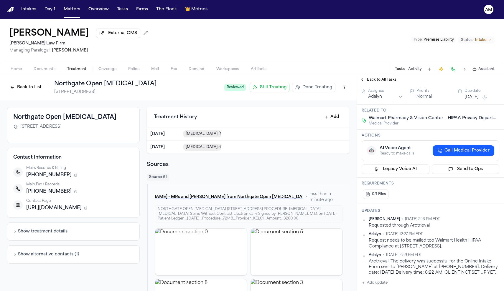
scroll to position [33, 0]
click at [361, 80] on button "Back to All Tasks" at bounding box center [378, 79] width 42 height 5
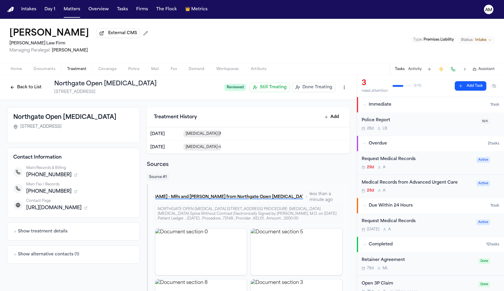
click at [405, 159] on div "Request Medical Records" at bounding box center [416, 159] width 111 height 7
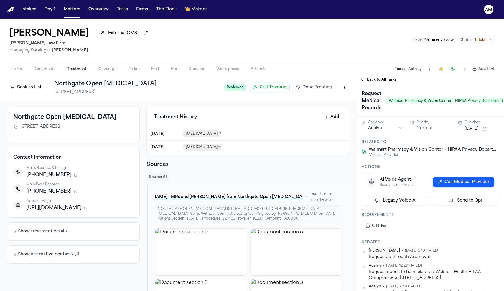
click at [368, 79] on span "Back to All Tasks" at bounding box center [381, 79] width 29 height 5
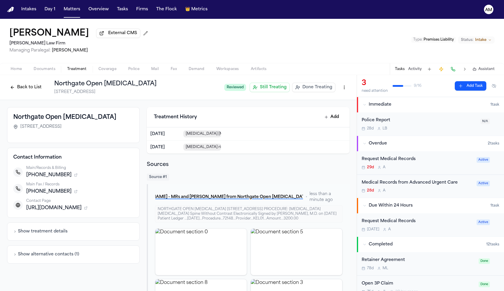
click at [439, 191] on div "28d A" at bounding box center [416, 190] width 111 height 5
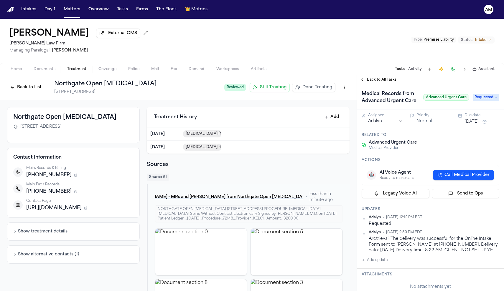
click at [378, 80] on span "Back to All Tasks" at bounding box center [381, 79] width 29 height 5
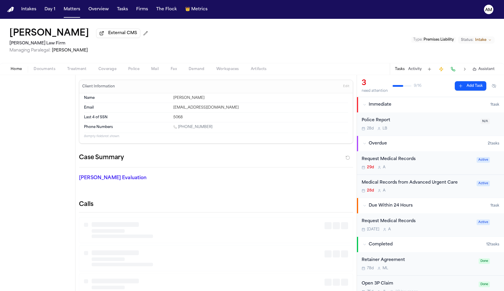
click at [19, 72] on span "Home" at bounding box center [16, 69] width 11 height 5
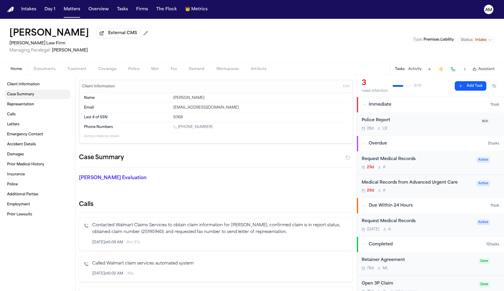
click at [34, 97] on span "Case Summary" at bounding box center [20, 94] width 27 height 5
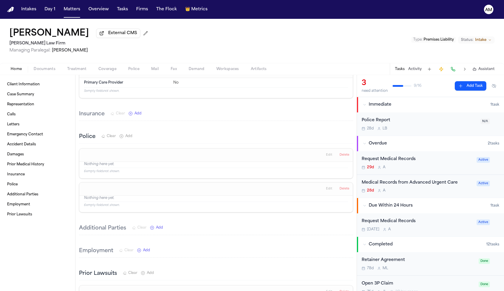
scroll to position [952, 0]
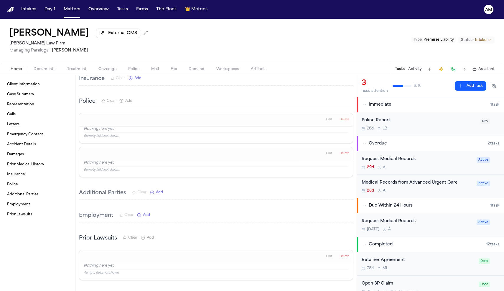
click at [44, 63] on div "San Juana Perez External CMS Ruy Mireles Law Firm Managing Paralegal: Jessica B…" at bounding box center [252, 41] width 504 height 44
click at [46, 71] on span "Documents" at bounding box center [45, 69] width 22 height 5
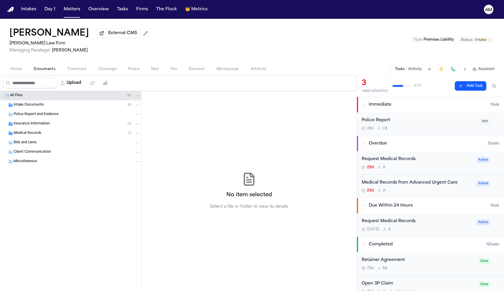
click at [37, 103] on div "Intake Documents ( 2 )" at bounding box center [70, 104] width 141 height 9
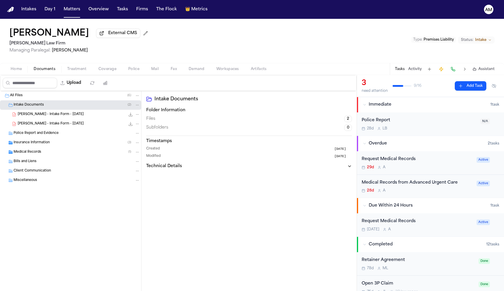
click at [95, 119] on div "S. Perez - Intake Form - 7.15.25 22.3 KB • PDF" at bounding box center [70, 114] width 141 height 9
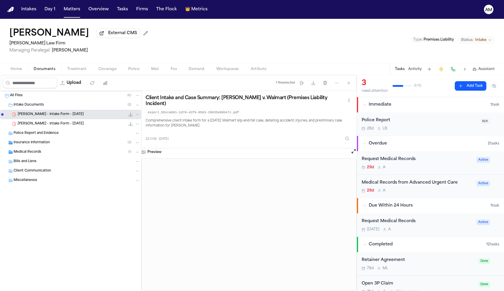
click at [12, 72] on span "Home" at bounding box center [16, 69] width 11 height 5
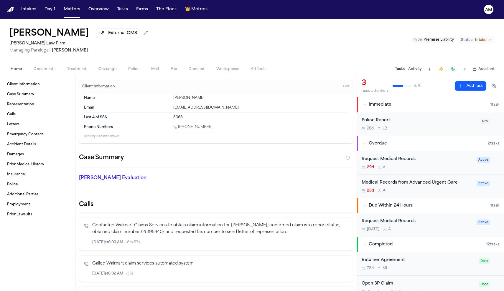
click at [411, 169] on div "29d A" at bounding box center [416, 167] width 111 height 5
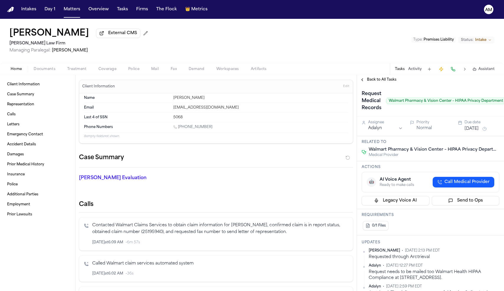
click at [365, 80] on button "Back to All Tasks" at bounding box center [378, 79] width 42 height 5
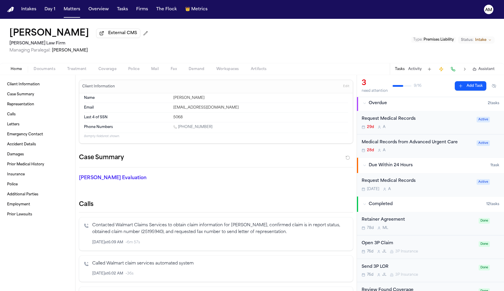
scroll to position [31, 0]
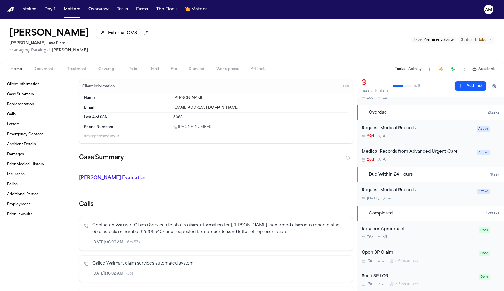
click at [417, 133] on div "Request Medical Records 29d A" at bounding box center [416, 132] width 111 height 14
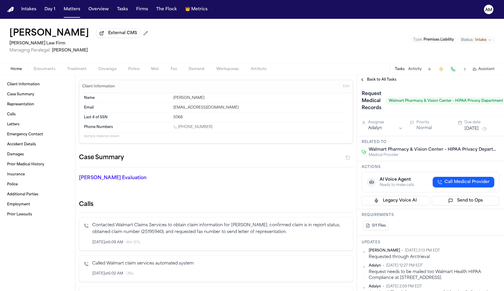
click at [378, 82] on span "Back to All Tasks" at bounding box center [381, 79] width 29 height 5
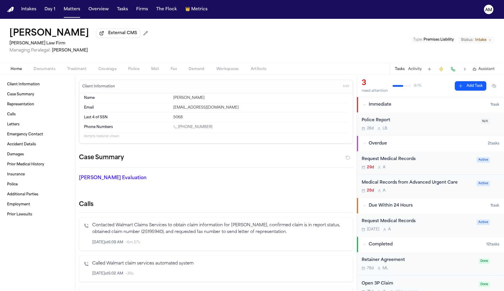
click at [400, 227] on div "Request Medical Records Tomorrow A" at bounding box center [416, 225] width 111 height 14
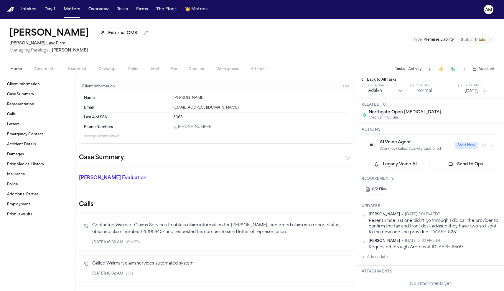
scroll to position [58, 0]
click at [375, 254] on button "Add update" at bounding box center [374, 257] width 26 height 7
click at [374, 274] on div "Private Cancel Add" at bounding box center [433, 268] width 130 height 28
click at [373, 272] on div "Private Cancel Add" at bounding box center [434, 275] width 126 height 7
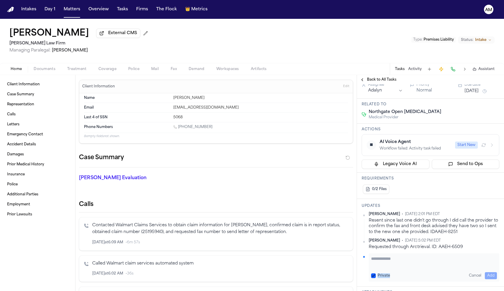
click at [373, 272] on div "Private Cancel Add" at bounding box center [434, 275] width 126 height 7
click at [373, 274] on button "Private" at bounding box center [373, 276] width 5 height 5
click at [386, 259] on textarea "Add your update" at bounding box center [434, 262] width 126 height 12
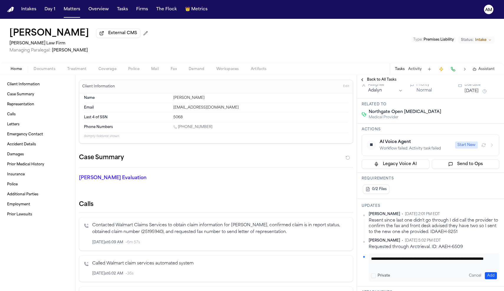
scroll to position [0, 0]
type textarea "**********"
click at [489, 272] on button "Add" at bounding box center [490, 275] width 12 height 7
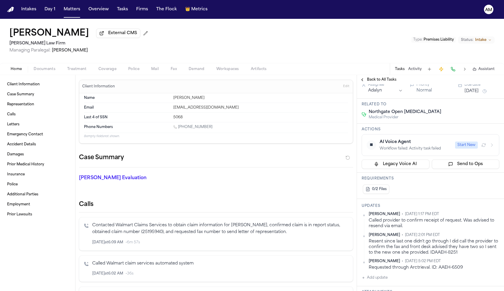
click at [497, 208] on html "Intakes Day 1 Matters Overview Tasks Firms The Flock 👑 Metrics AM San Juana Per…" at bounding box center [252, 145] width 504 height 291
click at [471, 218] on div "Edit" at bounding box center [480, 218] width 35 height 8
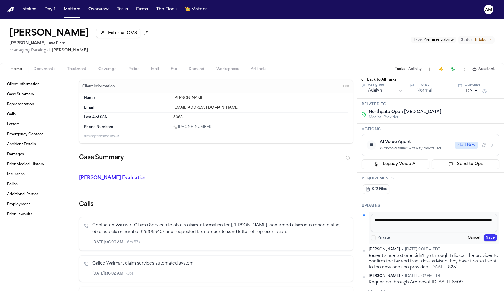
click at [456, 225] on textarea "**********" at bounding box center [434, 223] width 126 height 18
type textarea "**********"
click at [490, 234] on button "Save" at bounding box center [489, 237] width 13 height 7
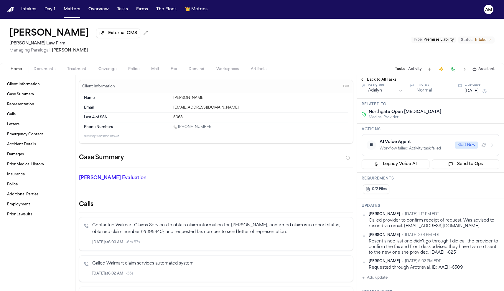
scroll to position [0, 0]
click at [49, 94] on link "Case Summary" at bounding box center [38, 94] width 66 height 9
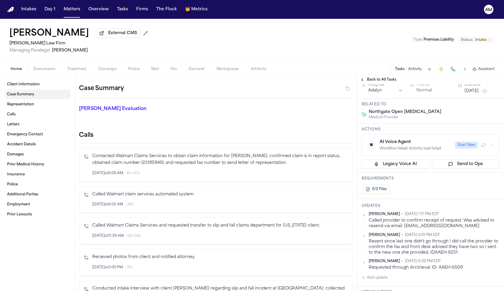
scroll to position [70, 0]
click at [77, 67] on button "Treatment" at bounding box center [76, 69] width 31 height 7
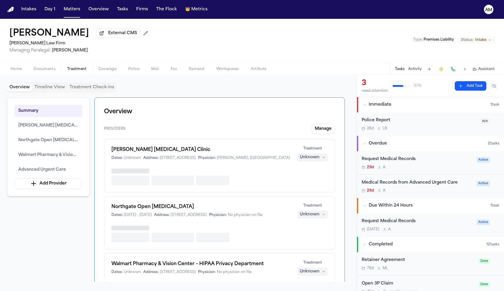
click at [42, 75] on div "Home Documents Treatment Coverage Police Mail Fax Demand Workspaces Artifacts T…" at bounding box center [252, 69] width 504 height 12
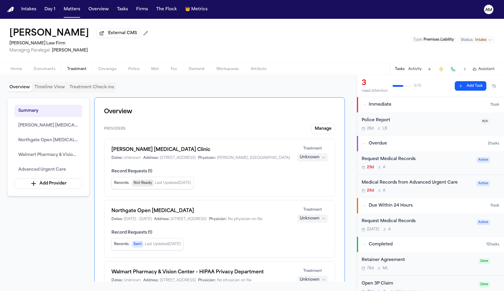
click at [42, 75] on div "Home Documents Treatment Coverage Police Mail Fax Demand Workspaces Artifacts T…" at bounding box center [252, 69] width 504 height 12
click at [42, 69] on span "Documents" at bounding box center [45, 69] width 22 height 5
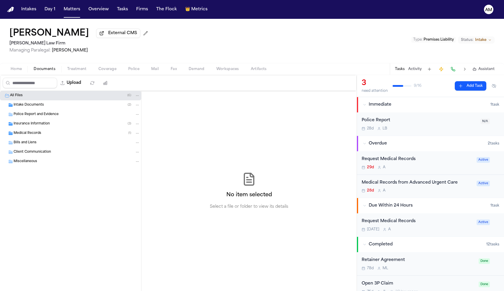
click at [28, 103] on div "Intake Documents ( 2 )" at bounding box center [70, 104] width 141 height 9
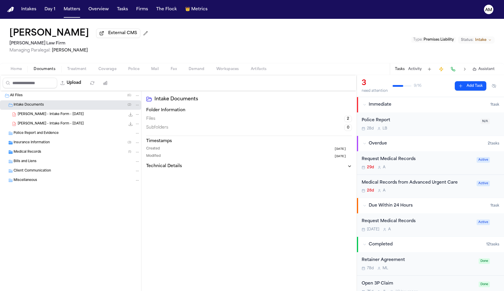
click at [65, 120] on div "S. Perez - Intake Form - 7.15.25 34.5 KB • PDF" at bounding box center [70, 123] width 141 height 9
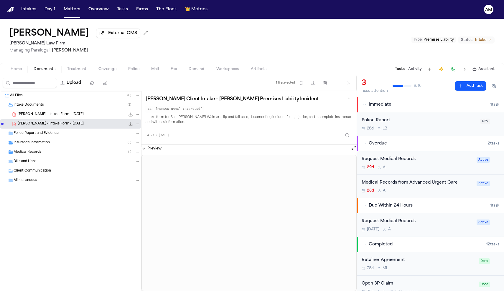
click at [399, 161] on div "Request Medical Records" at bounding box center [416, 159] width 111 height 7
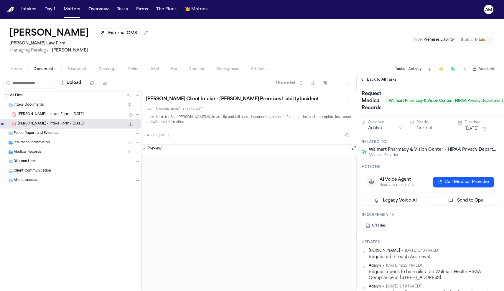
click at [366, 80] on button "Back to All Tasks" at bounding box center [378, 79] width 42 height 5
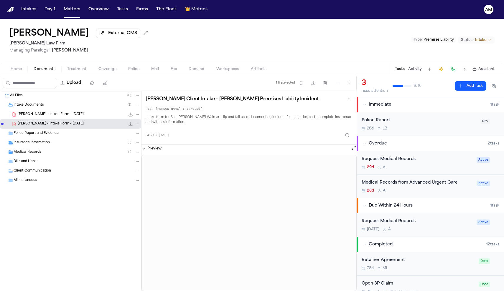
click at [409, 226] on div "Request Medical Records Tomorrow A" at bounding box center [416, 225] width 111 height 14
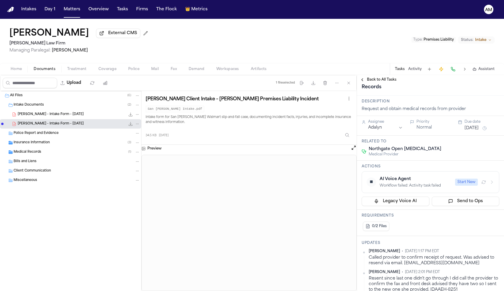
scroll to position [22, 0]
click at [497, 245] on html "Intakes Day 1 Matters Overview Tasks Firms The Flock 👑 Metrics AM San Juana Per…" at bounding box center [252, 145] width 504 height 291
click at [487, 256] on div "Edit" at bounding box center [480, 254] width 35 height 8
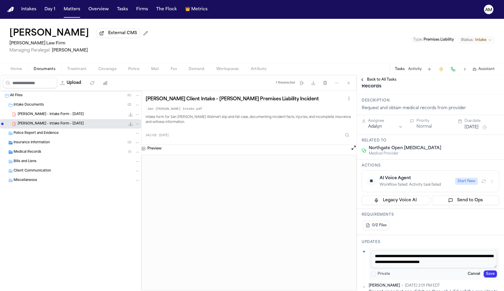
click at [473, 260] on textarea "**********" at bounding box center [434, 260] width 126 height 18
type textarea "**********"
click at [490, 271] on button "Save" at bounding box center [489, 274] width 13 height 7
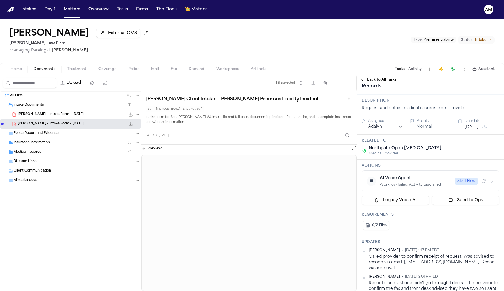
click at [472, 125] on button "[DATE]" at bounding box center [471, 128] width 14 height 6
click at [478, 204] on button "2" at bounding box center [475, 203] width 9 height 9
click at [401, 43] on div "San Juana Perez External CMS Ruy Mireles Law Firm Managing Paralegal: Jessica B…" at bounding box center [252, 41] width 504 height 44
click at [70, 114] on div "S. Perez - Intake Form - 7.15.25 22.3 KB • PDF" at bounding box center [79, 115] width 122 height 6
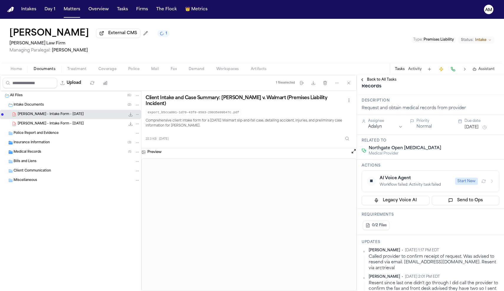
click at [28, 97] on div "All Files ( 6 )" at bounding box center [75, 95] width 130 height 5
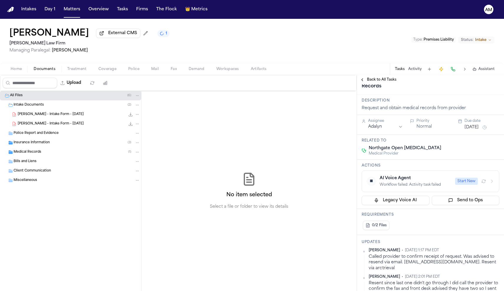
click at [73, 154] on div "Medical Records ( 1 )" at bounding box center [77, 152] width 126 height 5
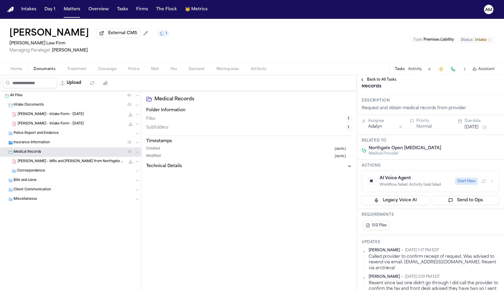
click at [52, 98] on div "All Files ( 6 )" at bounding box center [75, 95] width 130 height 5
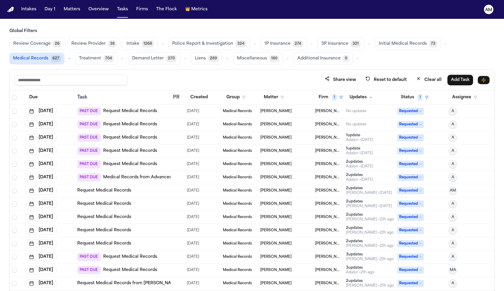
scroll to position [35, 0]
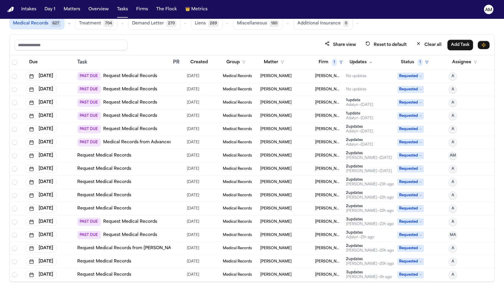
click at [135, 103] on link "Request Medical Records" at bounding box center [130, 103] width 54 height 6
click at [129, 118] on link "Request Medical Records" at bounding box center [130, 116] width 54 height 6
click at [159, 129] on div "PAST DUE Request Medical Records" at bounding box center [122, 129] width 91 height 8
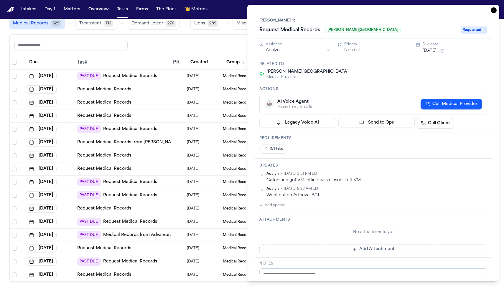
click at [180, 51] on div "Share view Reset to default Clear all Add Task" at bounding box center [252, 45] width 484 height 21
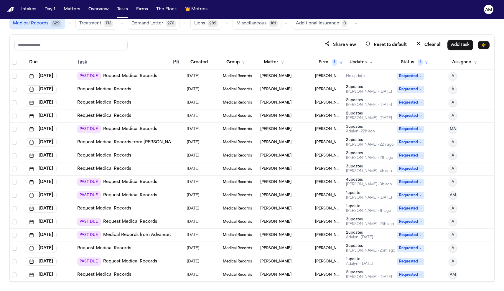
click at [121, 276] on link "Request Medical Records" at bounding box center [104, 275] width 54 height 6
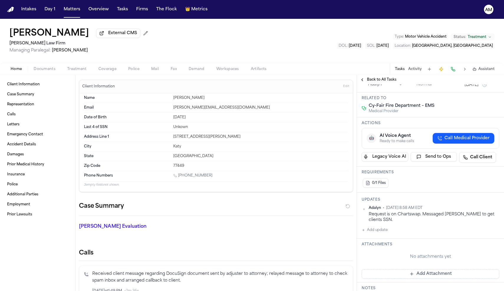
scroll to position [57, 0]
click at [58, 71] on button "Documents" at bounding box center [45, 69] width 34 height 7
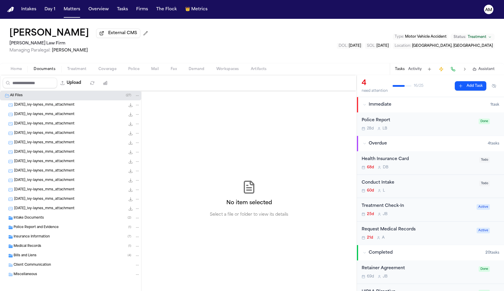
click at [36, 220] on span "Intake Documents" at bounding box center [29, 218] width 30 height 5
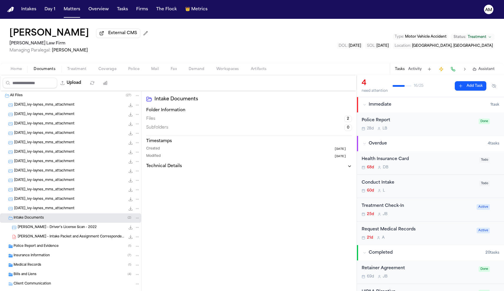
click at [66, 238] on span "[PERSON_NAME] - Intake Packet and Assignment Correspondence - [DATE]" at bounding box center [71, 237] width 107 height 5
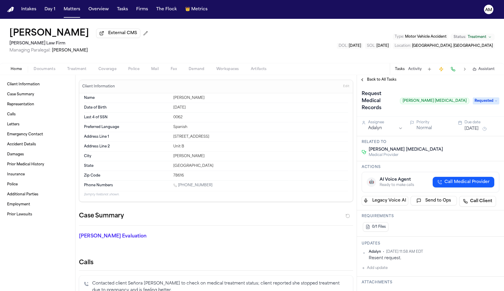
click at [446, 179] on span "Call Medical Provider" at bounding box center [466, 182] width 45 height 6
click at [72, 69] on span "Treatment" at bounding box center [76, 69] width 19 height 5
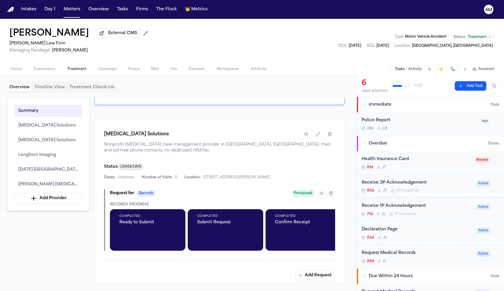
scroll to position [339, 0]
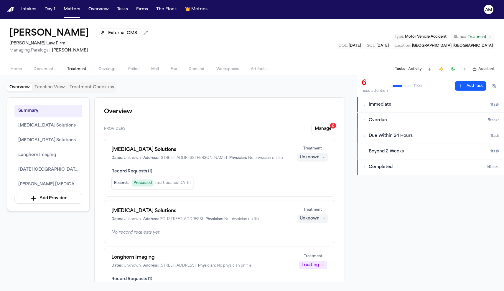
click at [83, 69] on span "Treatment" at bounding box center [76, 69] width 19 height 5
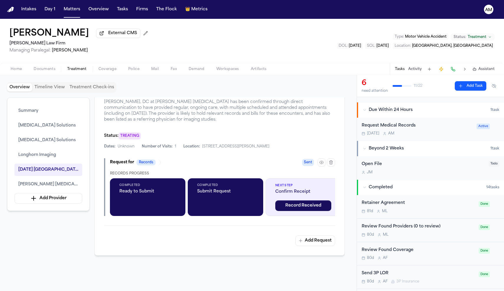
scroll to position [161, 0]
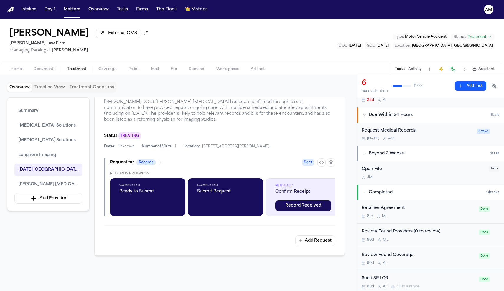
click at [398, 129] on div "Request Medical Records" at bounding box center [416, 131] width 111 height 7
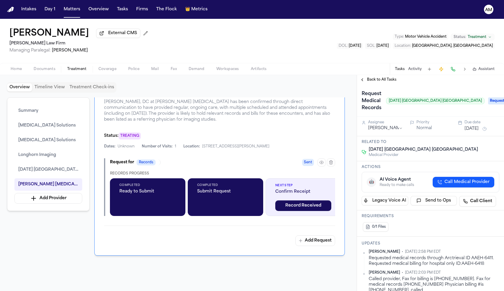
click at [370, 85] on div "Back to All Tasks" at bounding box center [430, 79] width 147 height 9
click at [362, 79] on button "Back to All Tasks" at bounding box center [378, 79] width 42 height 5
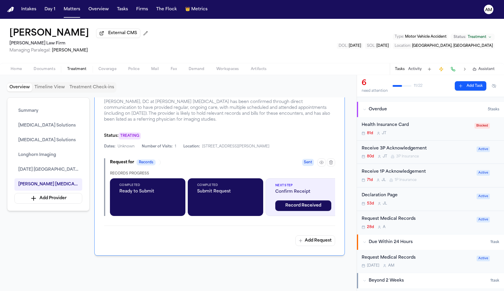
scroll to position [43, 0]
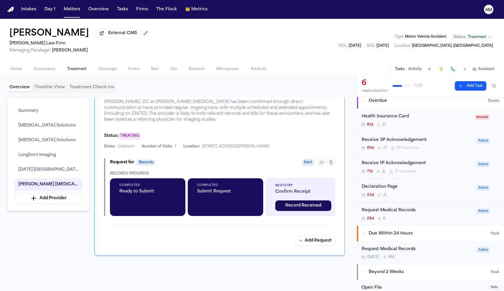
click at [407, 218] on div "28d A" at bounding box center [416, 218] width 111 height 5
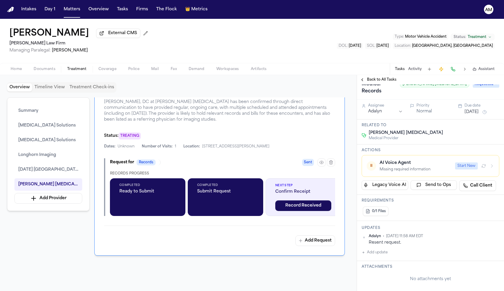
scroll to position [17, 0]
click at [447, 167] on div "Missing required information" at bounding box center [415, 169] width 72 height 5
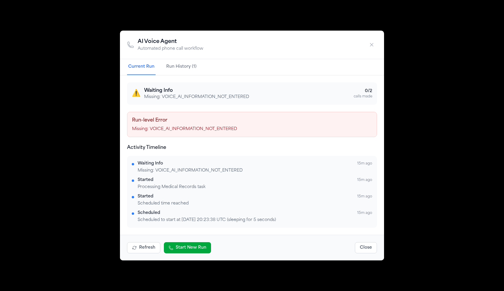
click at [59, 163] on div "AI Voice Agent Automated phone call workflow Current Run Run History (1) ⚠️ Wai…" at bounding box center [252, 145] width 504 height 291
click at [188, 62] on button "Run History (1)" at bounding box center [181, 67] width 33 height 16
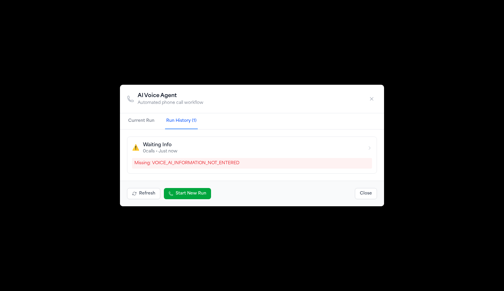
click at [374, 96] on icon "button" at bounding box center [371, 99] width 6 height 6
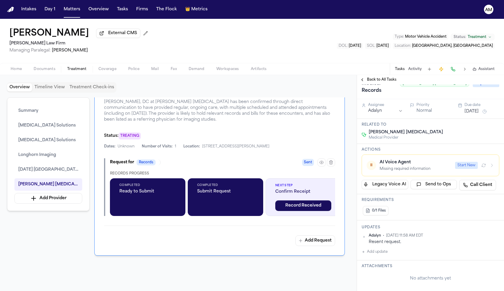
click at [469, 162] on button "Start New" at bounding box center [466, 165] width 23 height 7
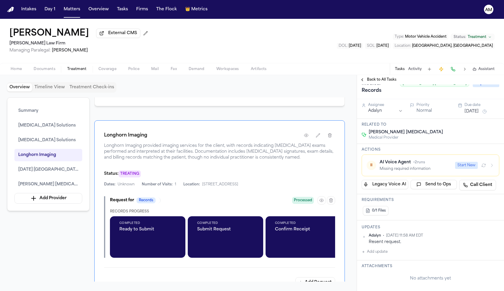
scroll to position [552, 0]
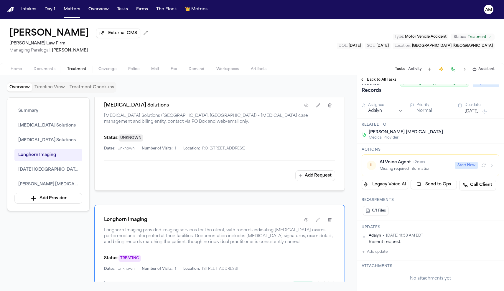
click at [494, 160] on button "⏸ AI Voice Agent • 2 runs Missing required information Start New" at bounding box center [430, 166] width 138 height 22
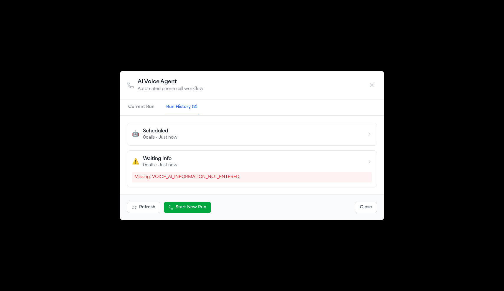
click at [359, 211] on button "Close" at bounding box center [366, 207] width 22 height 11
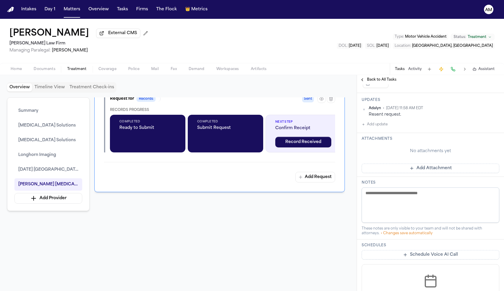
scroll to position [1124, 0]
click at [55, 184] on span "[PERSON_NAME] [MEDICAL_DATA]" at bounding box center [48, 184] width 60 height 7
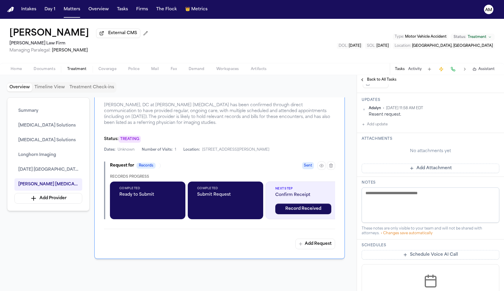
scroll to position [1018, 0]
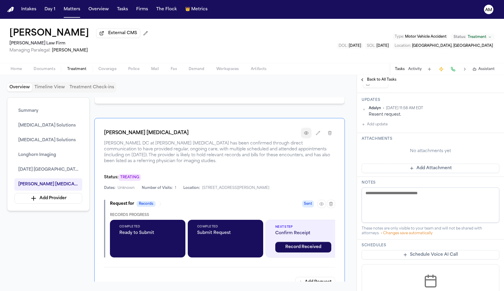
click at [307, 133] on icon "button" at bounding box center [306, 133] width 5 height 5
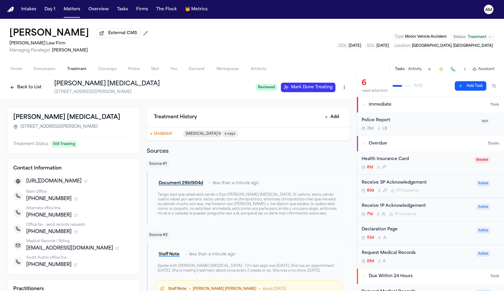
click at [403, 251] on div "Request Medical Records" at bounding box center [416, 253] width 111 height 7
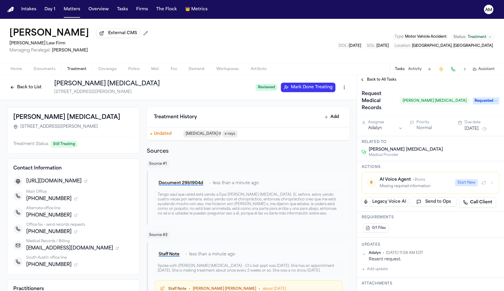
click at [395, 147] on span "[PERSON_NAME] [MEDICAL_DATA]" at bounding box center [405, 150] width 74 height 6
click at [82, 69] on span "Treatment" at bounding box center [76, 69] width 19 height 5
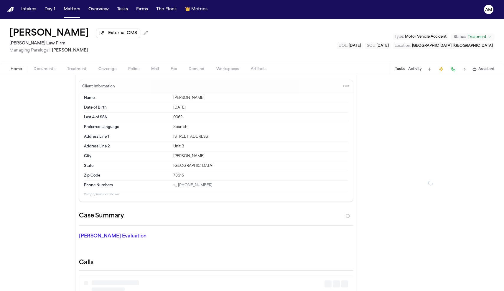
click at [14, 70] on span "Home" at bounding box center [16, 69] width 11 height 5
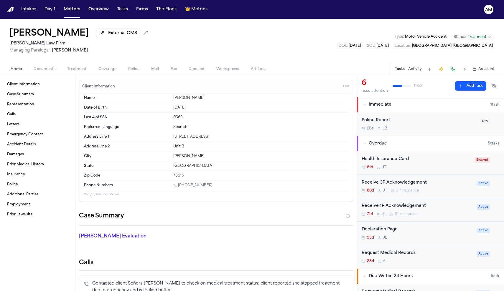
click at [389, 260] on div "28d A" at bounding box center [416, 261] width 111 height 5
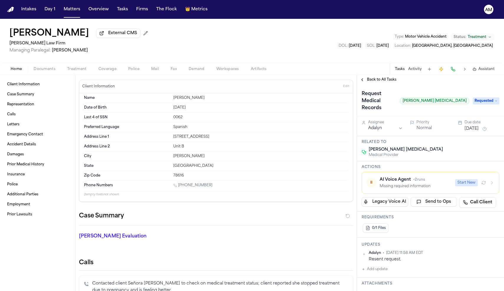
click at [383, 266] on button "Add update" at bounding box center [374, 269] width 26 height 7
click at [375, 286] on div "Private" at bounding box center [380, 288] width 19 height 5
click at [373, 286] on button "Private" at bounding box center [373, 288] width 5 height 5
click at [381, 269] on textarea "Add your update" at bounding box center [434, 274] width 126 height 12
type textarea "**********"
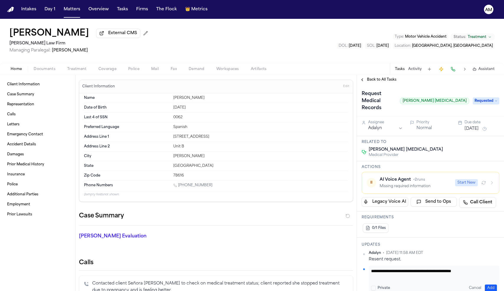
click at [52, 70] on span "Documents" at bounding box center [45, 69] width 22 height 5
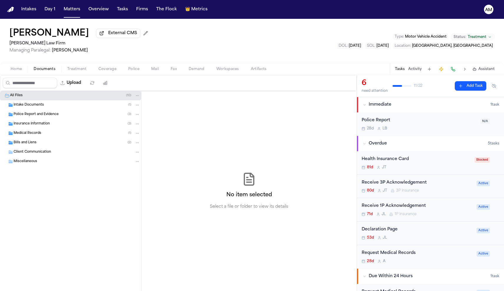
click at [34, 138] on div "Medical Records ( 1 )" at bounding box center [70, 133] width 141 height 9
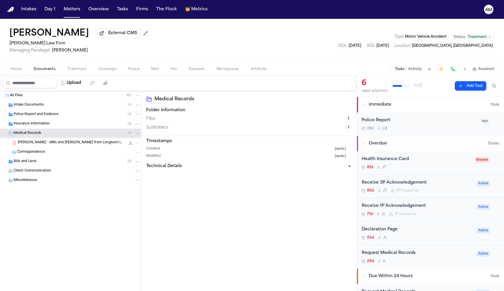
click at [36, 143] on span "[PERSON_NAME] - MRs and [PERSON_NAME] from Longhorn Imaging - [DATE]" at bounding box center [71, 142] width 107 height 5
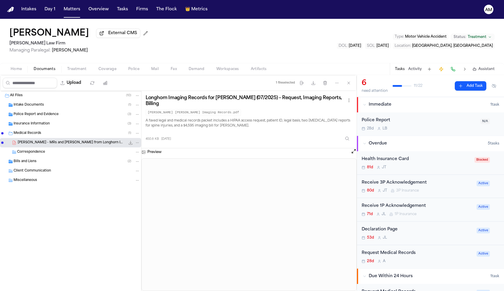
click at [36, 143] on span "[PERSON_NAME] - MRs and [PERSON_NAME] from Longhorn Imaging - [DATE]" at bounding box center [71, 142] width 107 height 5
click at [29, 136] on span "Medical Records" at bounding box center [28, 133] width 28 height 5
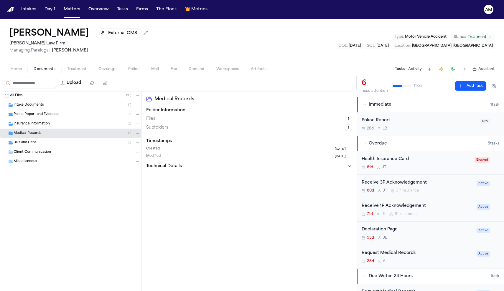
click at [15, 72] on span "Home" at bounding box center [16, 69] width 11 height 5
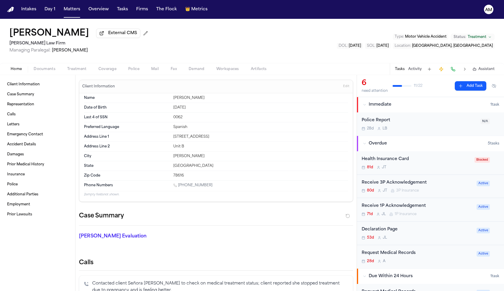
click at [406, 253] on div "Request Medical Records" at bounding box center [416, 253] width 111 height 7
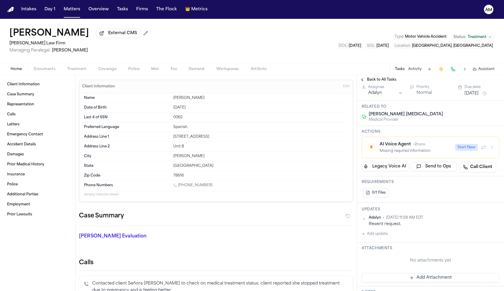
scroll to position [46, 0]
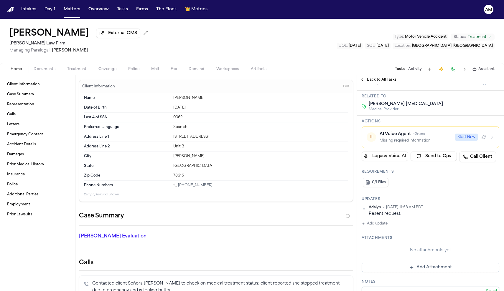
click at [381, 220] on button "Add update" at bounding box center [374, 223] width 26 height 7
click at [374, 240] on button "Private" at bounding box center [373, 242] width 5 height 5
click at [385, 223] on textarea "Add your update" at bounding box center [434, 229] width 126 height 12
type textarea "**********"
click at [372, 82] on span "Back to All Tasks" at bounding box center [381, 79] width 29 height 5
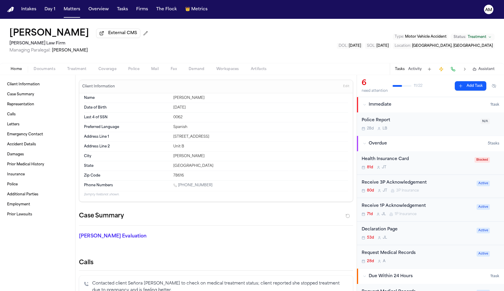
click at [402, 254] on div "Request Medical Records" at bounding box center [416, 253] width 111 height 7
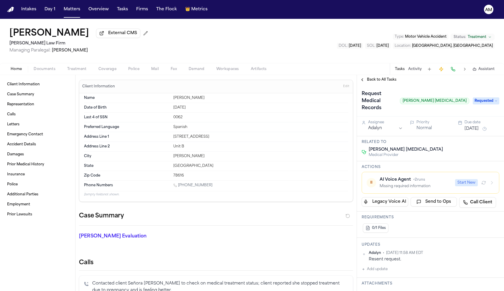
click at [377, 266] on button "Add update" at bounding box center [374, 269] width 26 height 7
click at [374, 286] on button "Private" at bounding box center [373, 288] width 5 height 5
click at [413, 268] on textarea "Add your update" at bounding box center [434, 274] width 126 height 12
click at [388, 268] on textarea "Add your update" at bounding box center [434, 274] width 126 height 12
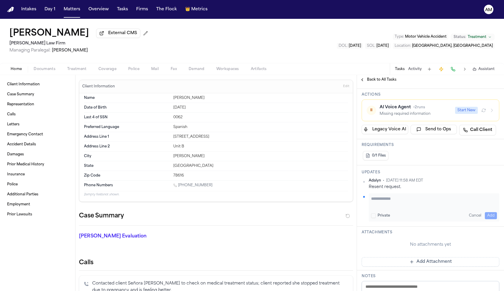
scroll to position [74, 0]
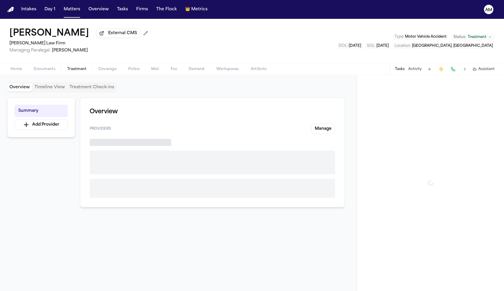
click at [72, 71] on span "Treatment" at bounding box center [76, 69] width 19 height 5
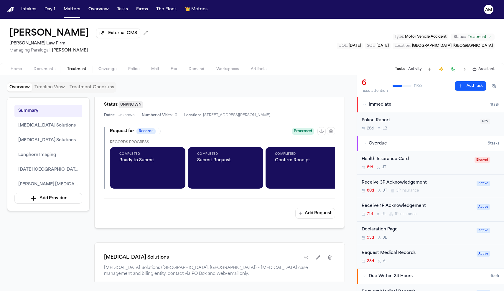
scroll to position [400, 0]
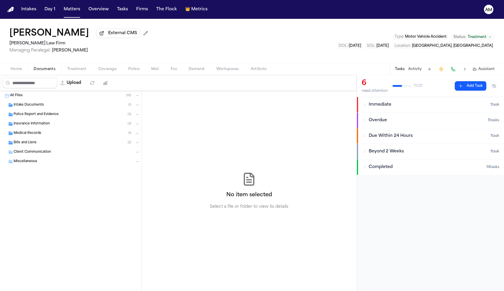
click at [32, 67] on button "Documents" at bounding box center [45, 69] width 34 height 7
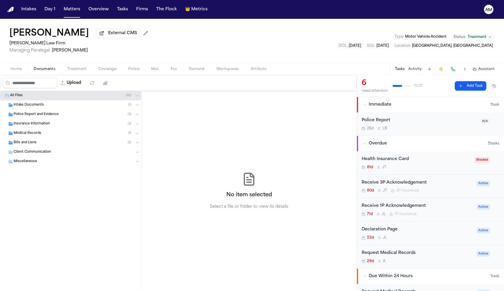
click at [84, 71] on span "Treatment" at bounding box center [76, 69] width 19 height 5
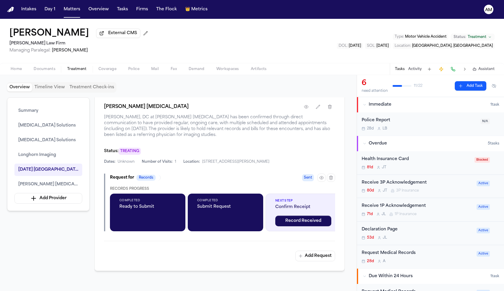
scroll to position [1063, 0]
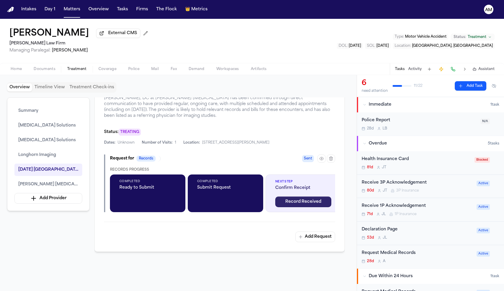
click at [303, 204] on button "Record Received" at bounding box center [303, 202] width 56 height 11
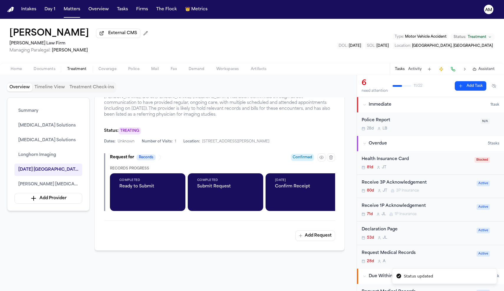
scroll to position [0, 0]
click at [13, 72] on span "Home" at bounding box center [16, 69] width 11 height 5
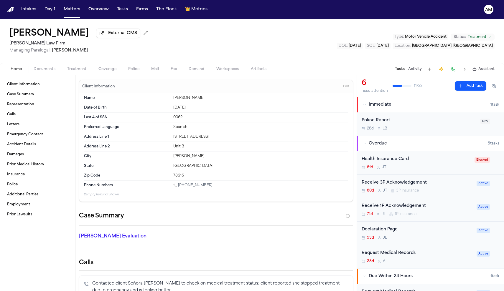
click at [392, 255] on div "Request Medical Records" at bounding box center [416, 253] width 111 height 7
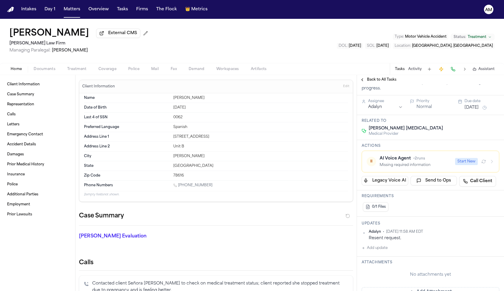
scroll to position [62, 0]
click at [382, 244] on button "Add update" at bounding box center [374, 247] width 26 height 7
click at [378, 264] on label "Private" at bounding box center [383, 266] width 12 height 5
click at [375, 264] on button "Private" at bounding box center [373, 266] width 5 height 5
click at [380, 247] on textarea "Add your update" at bounding box center [434, 253] width 126 height 12
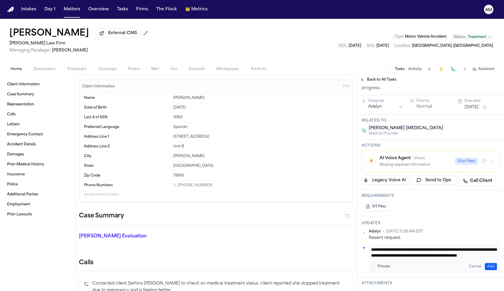
scroll to position [6, 0]
type textarea "**********"
click at [488, 263] on button "Add" at bounding box center [490, 266] width 12 height 7
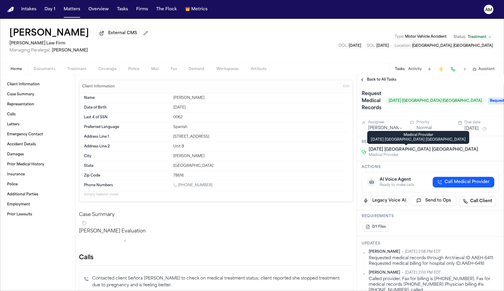
click at [400, 150] on span "[DATE] [GEOGRAPHIC_DATA] [GEOGRAPHIC_DATA]" at bounding box center [422, 150] width 109 height 6
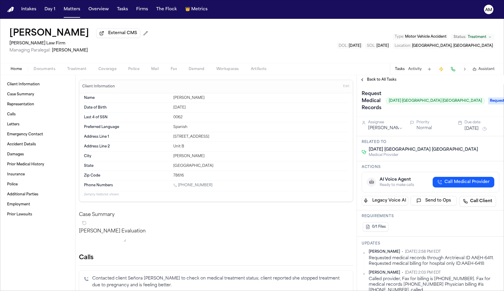
click at [80, 71] on span "Treatment" at bounding box center [76, 69] width 19 height 5
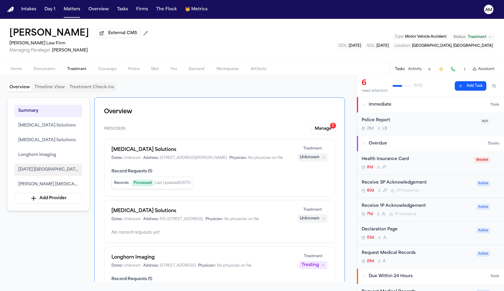
click at [39, 171] on span "[DATE] [GEOGRAPHIC_DATA] [GEOGRAPHIC_DATA]" at bounding box center [48, 169] width 60 height 7
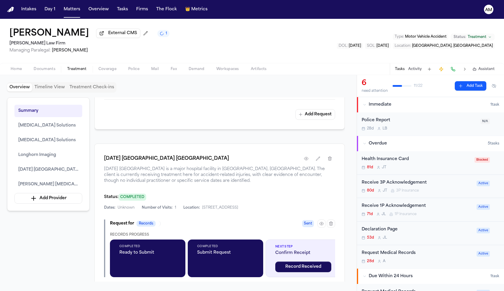
scroll to position [814, 0]
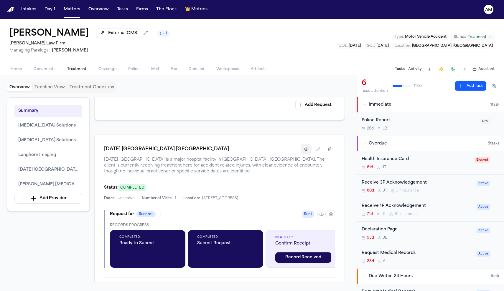
click at [310, 149] on button "button" at bounding box center [306, 149] width 11 height 11
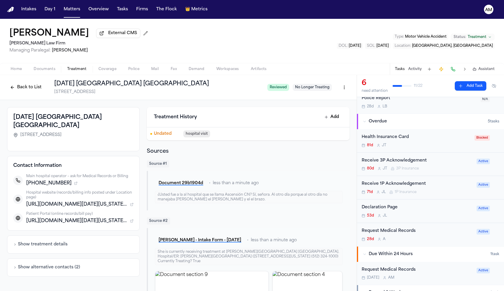
scroll to position [44, 0]
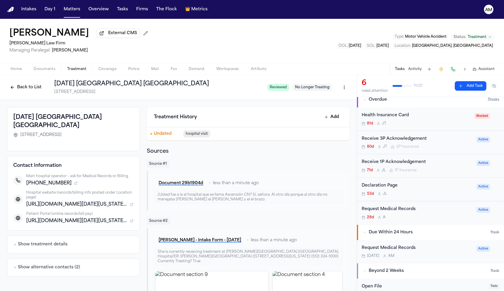
click at [394, 206] on div "Request Medical Records" at bounding box center [416, 209] width 111 height 7
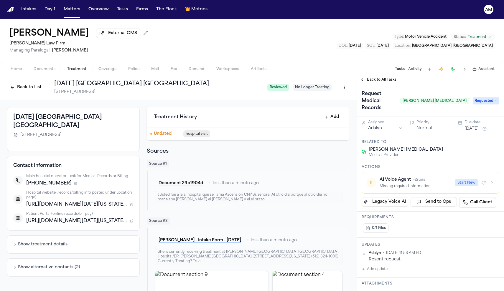
click at [372, 79] on span "Back to All Tasks" at bounding box center [381, 79] width 29 height 5
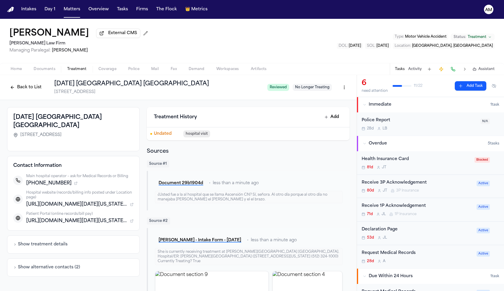
click at [393, 256] on div "Request Medical Records" at bounding box center [416, 253] width 111 height 7
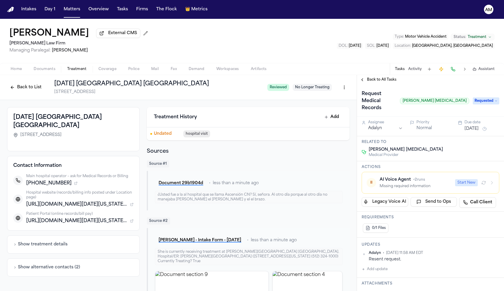
click at [370, 80] on span "Back to All Tasks" at bounding box center [381, 79] width 29 height 5
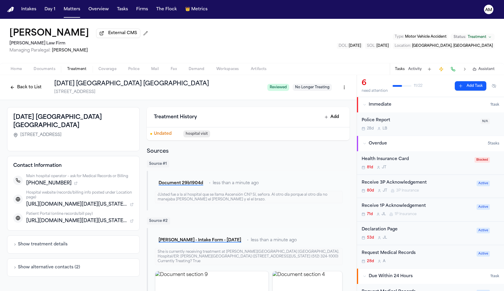
click at [406, 254] on div "Request Medical Records" at bounding box center [416, 253] width 111 height 7
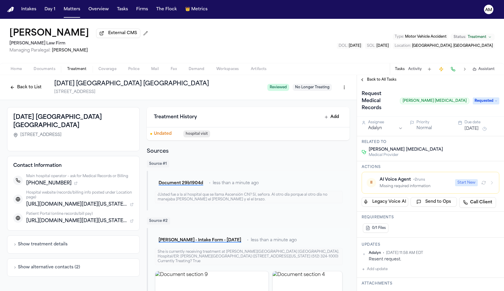
click at [362, 78] on div "Back to All Tasks" at bounding box center [430, 79] width 147 height 9
click at [363, 82] on button "Back to All Tasks" at bounding box center [378, 79] width 42 height 5
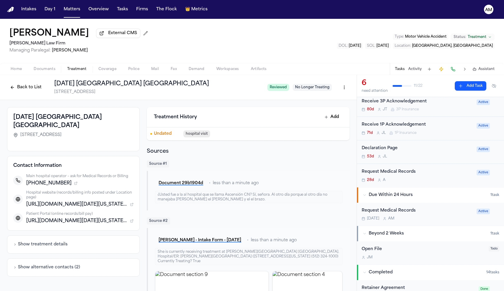
scroll to position [86, 0]
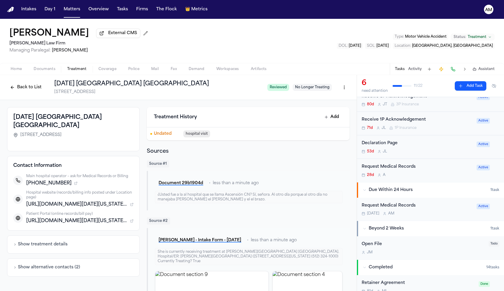
click at [408, 207] on div "Request Medical Records" at bounding box center [416, 206] width 111 height 7
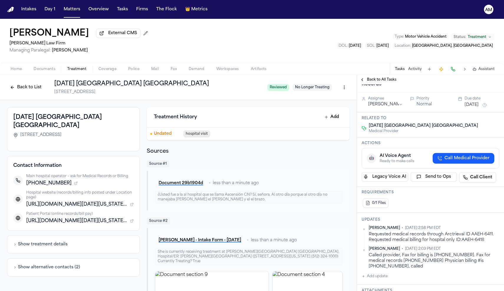
scroll to position [34, 0]
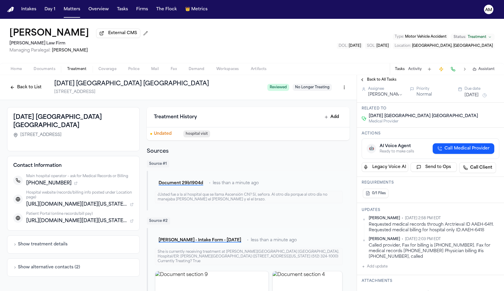
click at [370, 77] on div "Back to All Tasks" at bounding box center [430, 79] width 147 height 9
click at [370, 81] on span "Back to All Tasks" at bounding box center [381, 79] width 29 height 5
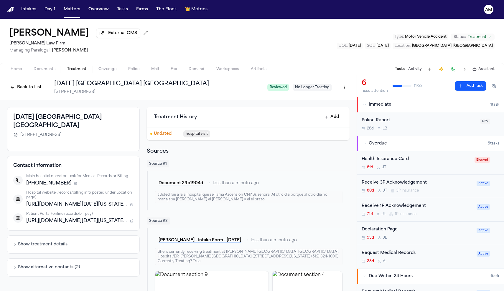
click at [396, 254] on div "Request Medical Records" at bounding box center [416, 253] width 111 height 7
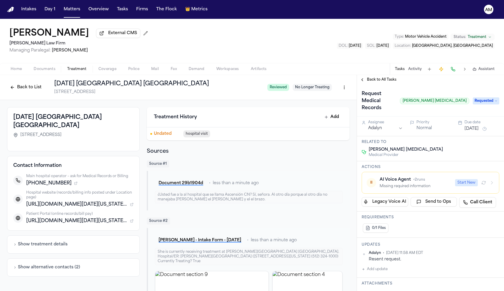
click at [382, 82] on span "Back to All Tasks" at bounding box center [381, 79] width 29 height 5
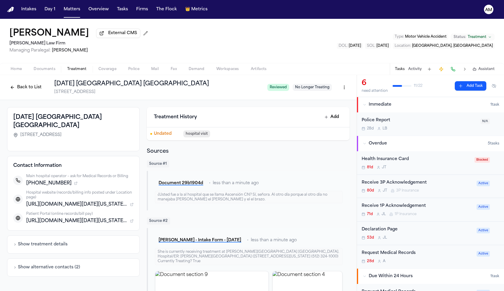
click at [397, 254] on div "Request Medical Records" at bounding box center [416, 253] width 111 height 7
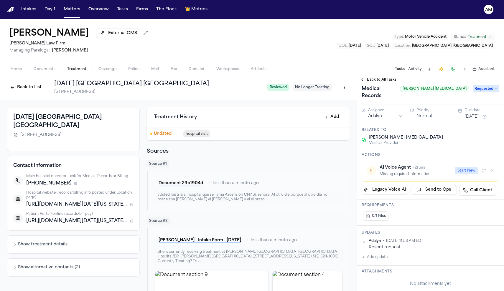
scroll to position [13, 0]
click at [384, 85] on div "Back to All Tasks" at bounding box center [430, 79] width 147 height 9
click at [384, 81] on span "Back to All Tasks" at bounding box center [381, 79] width 29 height 5
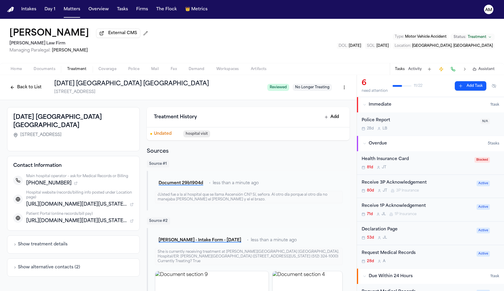
click at [410, 252] on div "Request Medical Records" at bounding box center [416, 253] width 111 height 7
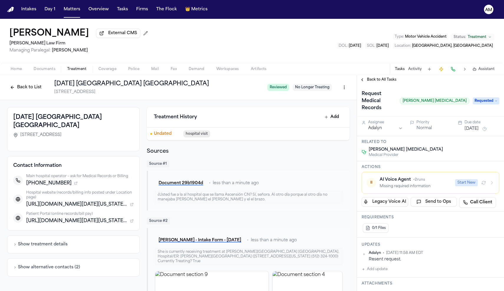
click at [373, 80] on span "Back to All Tasks" at bounding box center [381, 79] width 29 height 5
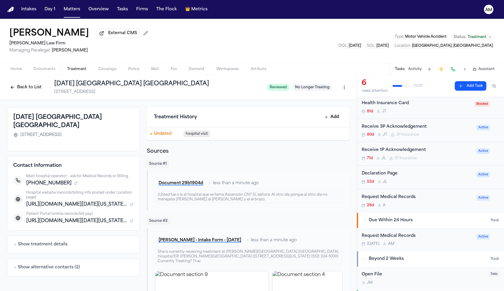
scroll to position [56, 0]
click at [402, 234] on div "Request Medical Records" at bounding box center [416, 236] width 111 height 7
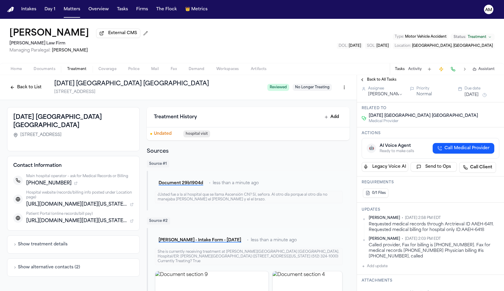
scroll to position [34, 0]
click at [382, 263] on button "Add update" at bounding box center [374, 266] width 26 height 7
click at [382, 265] on textarea "Add your update" at bounding box center [434, 271] width 126 height 12
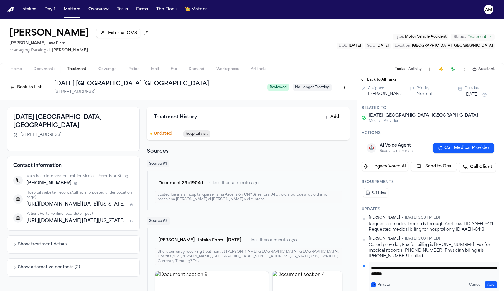
scroll to position [0, 0]
type textarea "**********"
click at [492, 282] on button "Add" at bounding box center [490, 285] width 12 height 7
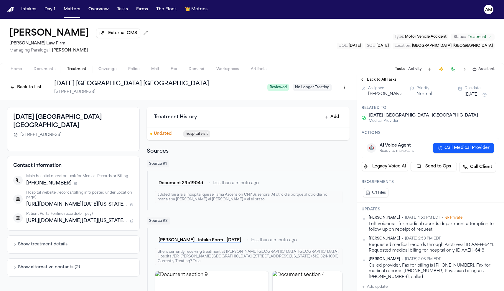
click at [478, 96] on button "[DATE]" at bounding box center [471, 95] width 14 height 6
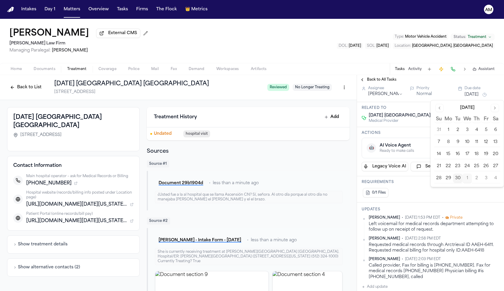
click at [467, 180] on button "1" at bounding box center [466, 178] width 9 height 9
click at [453, 201] on div "Requirements 0/1 Files" at bounding box center [430, 189] width 147 height 26
